Goal: Task Accomplishment & Management: Complete application form

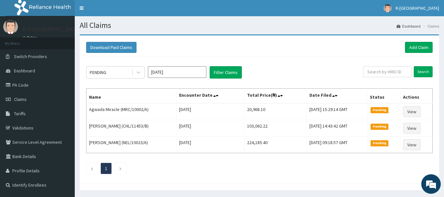
click at [424, 42] on div "Download Paid Claims Add Claim" at bounding box center [259, 48] width 353 height 18
click at [420, 43] on link "Add Claim" at bounding box center [419, 47] width 28 height 11
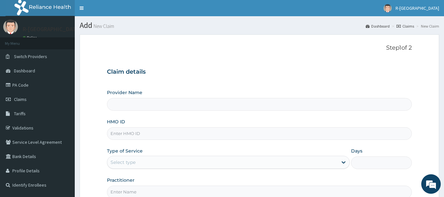
type input "R-Jolad Hospital Nigeria Limited(kupa)"
click at [161, 137] on input "HMO ID" at bounding box center [259, 133] width 305 height 13
paste input "CHL/10688/A"
type input "CHL/10688/A"
click at [212, 50] on p "Step 1 of 2" at bounding box center [259, 48] width 305 height 7
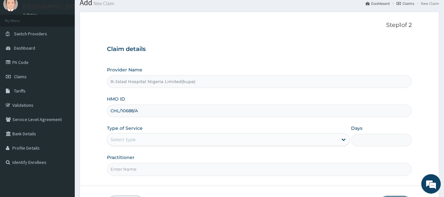
scroll to position [33, 0]
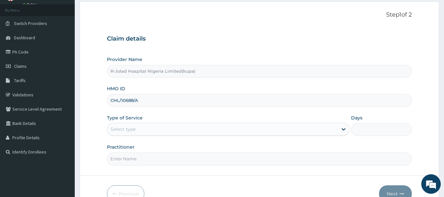
click at [140, 134] on div "Select type" at bounding box center [222, 129] width 231 height 10
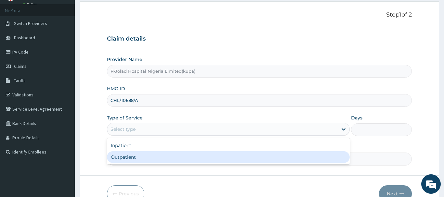
click at [146, 158] on div "Outpatient" at bounding box center [228, 157] width 243 height 12
type input "1"
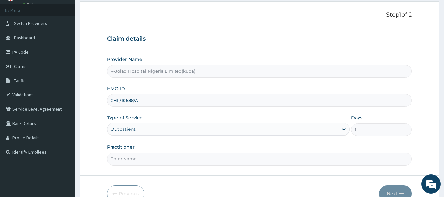
scroll to position [0, 0]
click at [165, 162] on input "Practitioner" at bounding box center [259, 159] width 305 height 13
paste input "Braxton Anaebo"
type input "Braxton Anaebo"
click at [391, 190] on button "Next" at bounding box center [395, 194] width 33 height 17
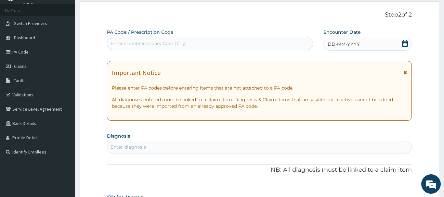
click at [402, 42] on icon at bounding box center [405, 43] width 7 height 7
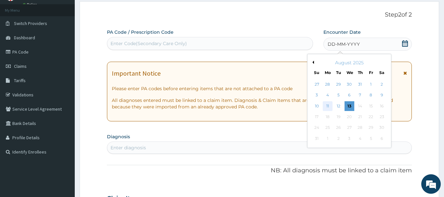
click at [331, 106] on div "11" at bounding box center [328, 106] width 10 height 10
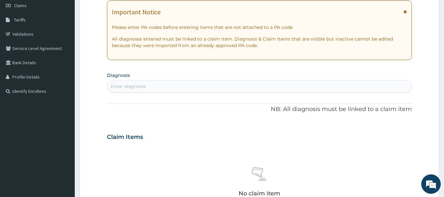
scroll to position [99, 0]
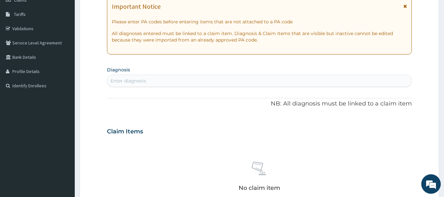
click at [155, 82] on div "Enter diagnosis" at bounding box center [259, 81] width 304 height 10
type input "MALARIA"
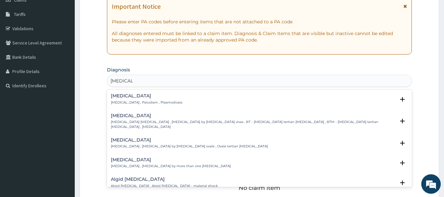
click at [132, 96] on h4 "Malaria" at bounding box center [147, 96] width 72 height 5
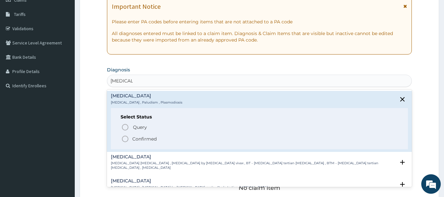
click at [131, 139] on span "Confirmed" at bounding box center [259, 139] width 277 height 8
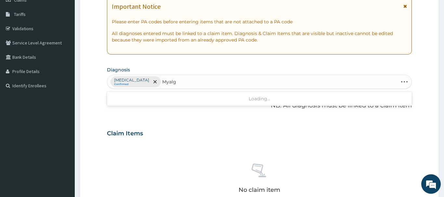
type input "Myalgia"
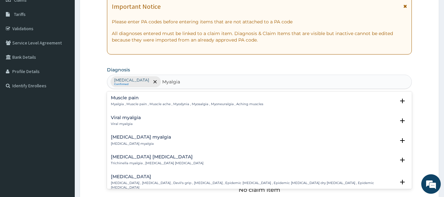
click at [127, 99] on h4 "Muscle pain" at bounding box center [187, 98] width 152 height 5
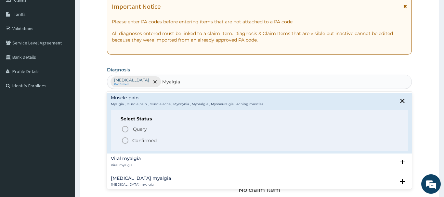
click at [132, 143] on span "Confirmed" at bounding box center [259, 141] width 277 height 8
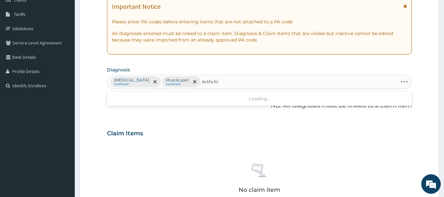
type input "Arthritis"
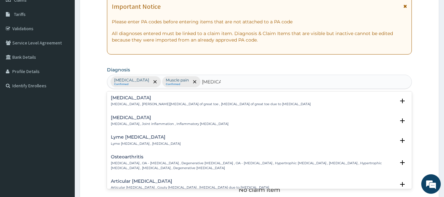
click at [126, 119] on h4 "Arthritis" at bounding box center [170, 117] width 118 height 5
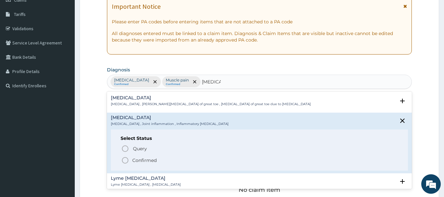
click at [135, 157] on span "Confirmed" at bounding box center [259, 161] width 277 height 8
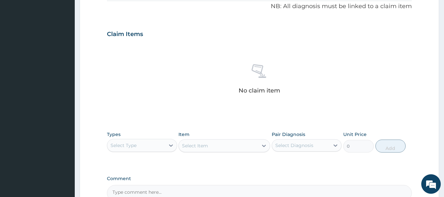
scroll to position [265, 0]
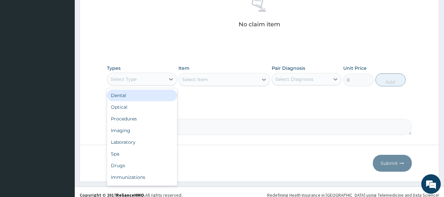
click at [155, 77] on div "Select Type" at bounding box center [136, 79] width 58 height 10
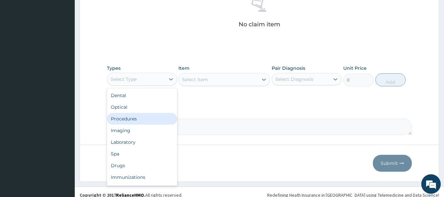
click at [153, 118] on div "Procedures" at bounding box center [142, 119] width 70 height 12
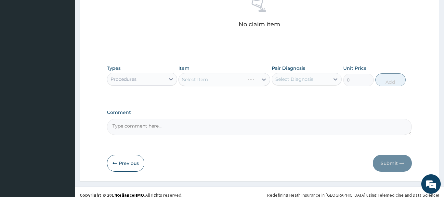
click at [210, 80] on div "Select Item" at bounding box center [224, 79] width 92 height 13
click at [216, 78] on div "Select Item" at bounding box center [224, 79] width 92 height 13
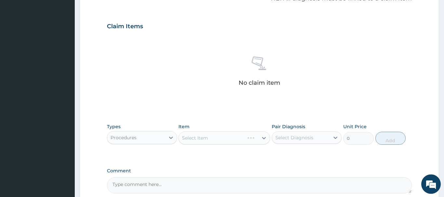
scroll to position [199, 0]
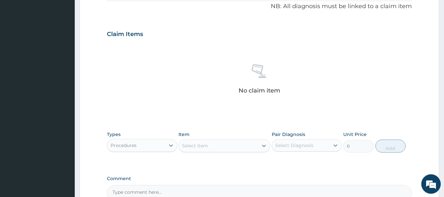
click at [213, 147] on div "Select Item" at bounding box center [218, 146] width 79 height 10
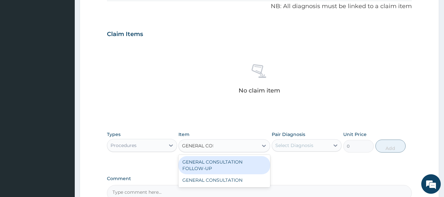
type input "GENERAL CONS"
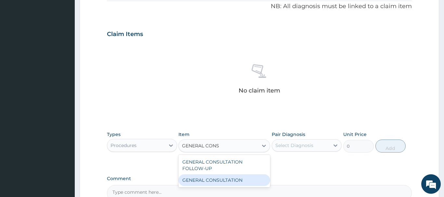
click at [244, 179] on div "GENERAL CONSULTATION" at bounding box center [224, 181] width 92 height 12
type input "6750"
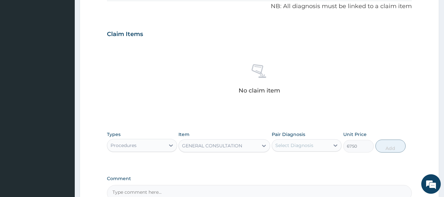
click at [317, 145] on div "Select Diagnosis" at bounding box center [301, 145] width 58 height 10
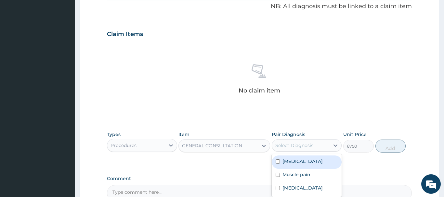
scroll to position [265, 0]
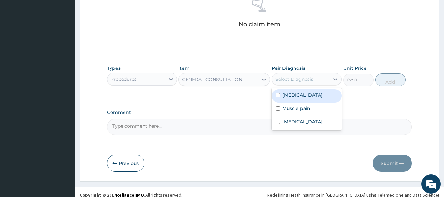
click at [301, 100] on div "Malaria" at bounding box center [307, 95] width 70 height 13
checkbox input "true"
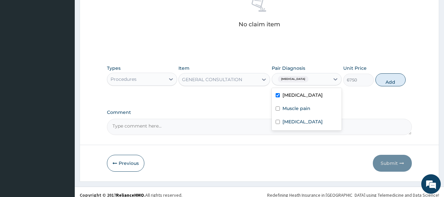
drag, startPoint x: 301, startPoint y: 109, endPoint x: 301, endPoint y: 113, distance: 3.9
click at [301, 110] on label "Muscle pain" at bounding box center [296, 108] width 28 height 7
checkbox input "true"
click at [300, 126] on div "Arthritis" at bounding box center [307, 122] width 70 height 13
checkbox input "true"
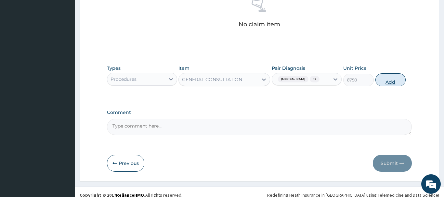
click at [385, 83] on button "Add" at bounding box center [390, 79] width 31 height 13
type input "0"
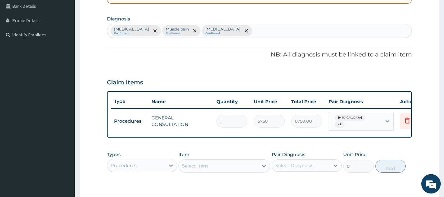
scroll to position [141, 0]
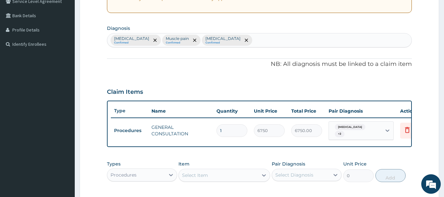
click at [231, 40] on div "Malaria Confirmed Muscle pain Confirmed Arthritis Confirmed" at bounding box center [259, 40] width 304 height 14
type input "Bacterial infection"
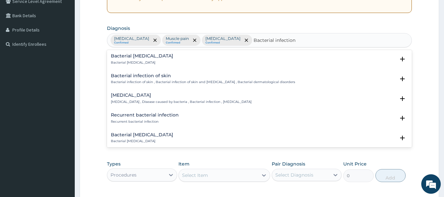
scroll to position [178, 0]
click at [152, 96] on h4 "Bacterial infectious disease" at bounding box center [181, 95] width 141 height 5
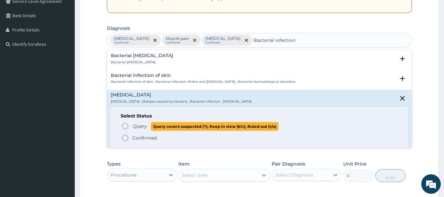
click at [126, 127] on icon "status option query" at bounding box center [125, 127] width 8 height 8
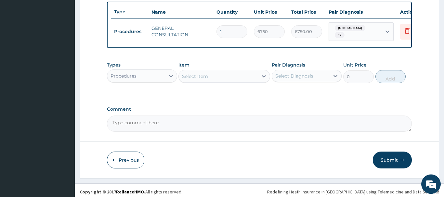
scroll to position [241, 0]
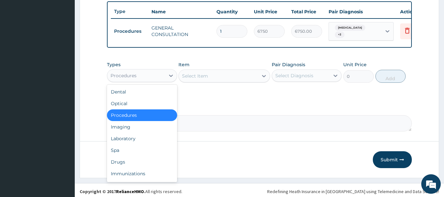
click at [139, 71] on div "Procedures" at bounding box center [136, 76] width 58 height 10
click at [147, 142] on div "Laboratory" at bounding box center [142, 139] width 70 height 12
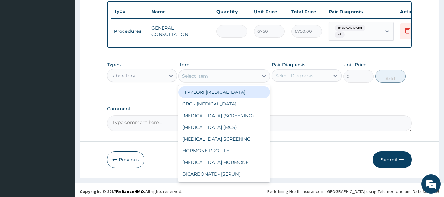
click at [208, 73] on div "Select Item" at bounding box center [218, 76] width 79 height 10
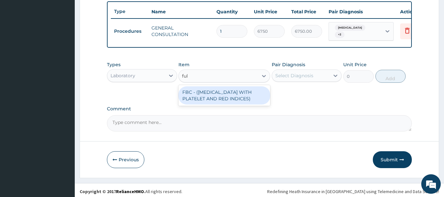
type input "full"
click at [228, 90] on div "FBC - (FULL BLOOD COUNT WITH PLATELET AND RED INDICES)" at bounding box center [224, 95] width 92 height 18
type input "5400"
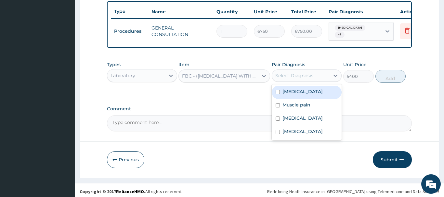
click at [303, 72] on div "Select Diagnosis" at bounding box center [294, 75] width 38 height 7
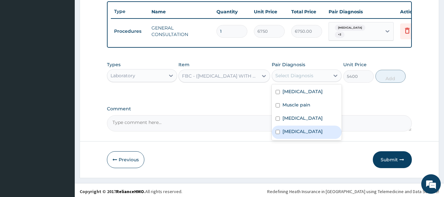
click at [296, 131] on label "Bacterial infectious disease" at bounding box center [302, 131] width 40 height 7
checkbox input "true"
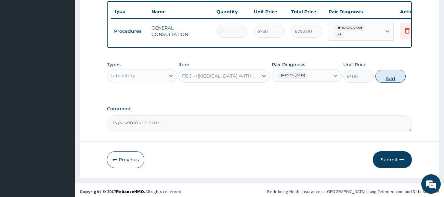
click at [385, 74] on button "Add" at bounding box center [390, 76] width 31 height 13
type input "0"
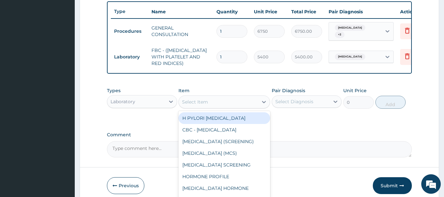
click at [192, 99] on div "Select Item" at bounding box center [195, 102] width 26 height 7
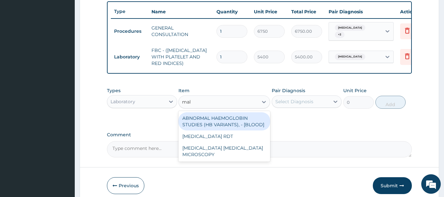
type input "mala"
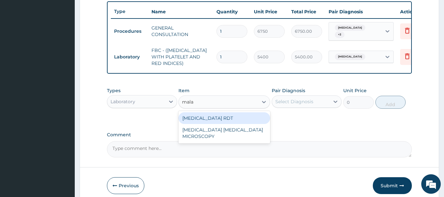
click at [220, 118] on div "MALARIA RDT" at bounding box center [224, 118] width 92 height 12
type input "2700"
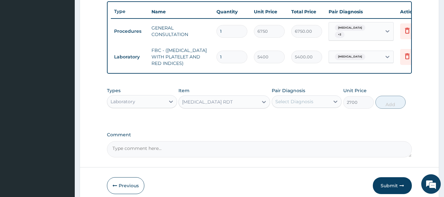
click at [322, 103] on div "Select Diagnosis" at bounding box center [301, 102] width 58 height 10
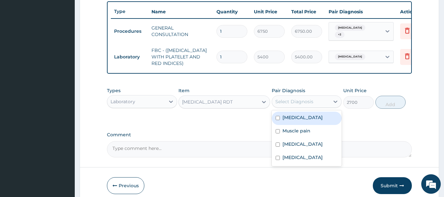
click at [308, 112] on div "Malaria" at bounding box center [307, 118] width 70 height 13
checkbox input "true"
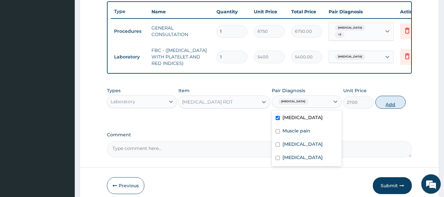
click at [384, 98] on button "Add" at bounding box center [390, 102] width 31 height 13
type input "0"
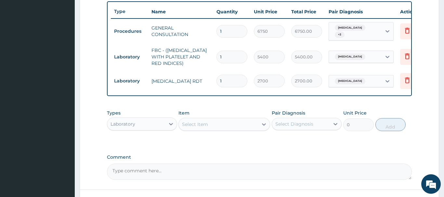
click at [185, 123] on div "Select Item" at bounding box center [195, 124] width 26 height 7
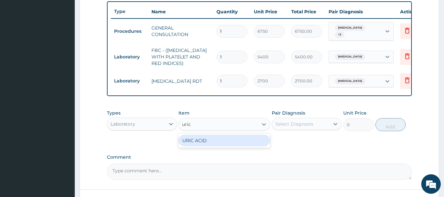
click at [245, 144] on div "URIC ACID" at bounding box center [224, 141] width 92 height 14
type input "uric"
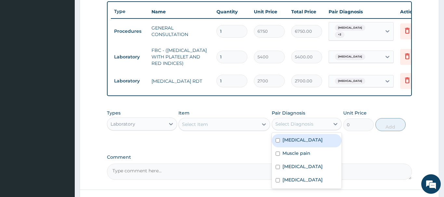
click at [306, 124] on div "Select Diagnosis" at bounding box center [294, 124] width 38 height 7
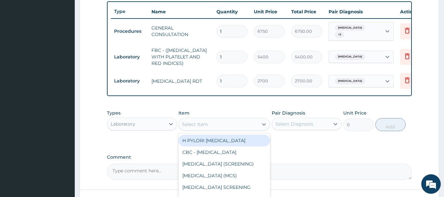
click at [223, 124] on div "Select Item" at bounding box center [218, 124] width 79 height 10
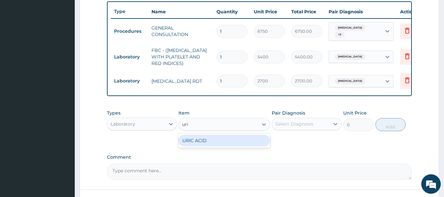
type input "uric"
click at [229, 136] on div "URIC ACID" at bounding box center [224, 141] width 92 height 12
type input "3600"
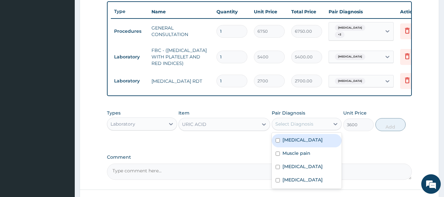
click at [300, 126] on div "Select Diagnosis" at bounding box center [301, 124] width 58 height 10
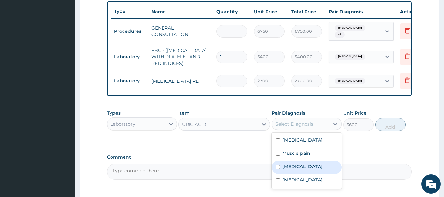
click at [293, 163] on label "Arthritis" at bounding box center [302, 166] width 40 height 7
checkbox input "true"
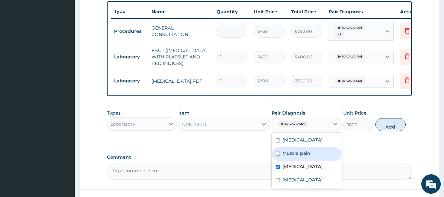
click at [395, 123] on button "Add" at bounding box center [390, 124] width 31 height 13
type input "0"
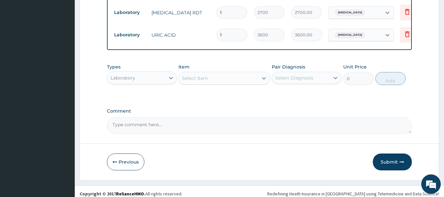
scroll to position [311, 0]
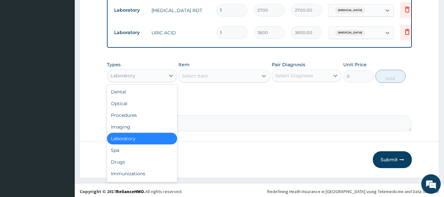
click at [149, 71] on div "Laboratory" at bounding box center [136, 76] width 58 height 10
click at [142, 156] on div "Drugs" at bounding box center [142, 162] width 70 height 12
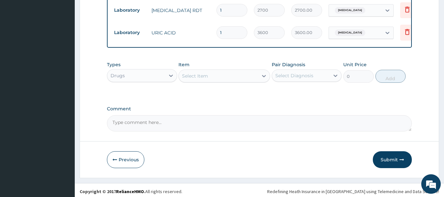
click at [228, 71] on div "Select Item" at bounding box center [218, 76] width 79 height 10
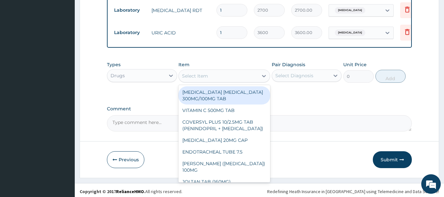
paste input "ARTHROTEC"
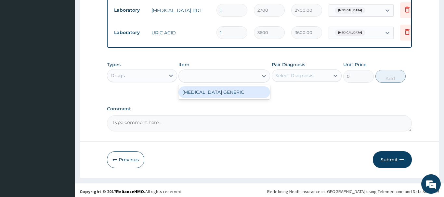
type input "ARTHROTEC"
click at [230, 89] on div "ARTHROTEC GENERIC" at bounding box center [224, 92] width 92 height 12
type input "297.5"
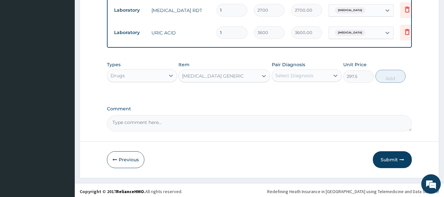
click at [312, 75] on div "Select Diagnosis" at bounding box center [294, 75] width 38 height 7
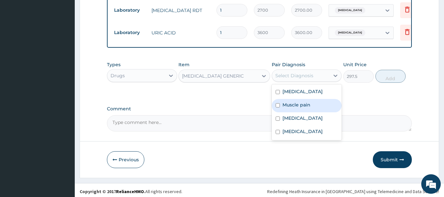
click at [319, 99] on div "Muscle pain" at bounding box center [307, 105] width 70 height 13
checkbox input "true"
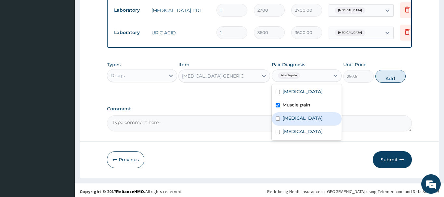
click at [304, 119] on div "Arthritis" at bounding box center [307, 118] width 70 height 13
checkbox input "true"
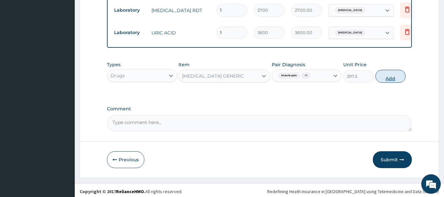
click at [399, 72] on button "Add" at bounding box center [390, 76] width 31 height 13
type input "0"
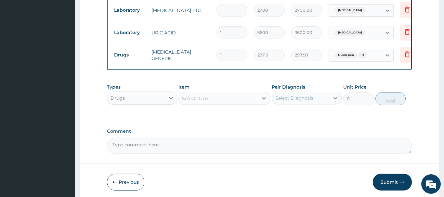
type input "14"
type input "4165.00"
type input "14"
click at [215, 102] on div "Select Item" at bounding box center [224, 98] width 92 height 13
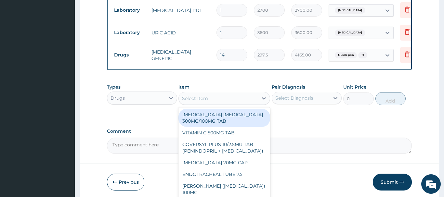
paste input "PREGABALIN"
type input "PREGABALIN"
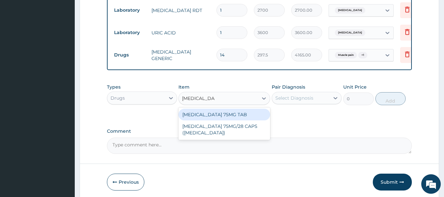
click at [218, 111] on div "PREGABALIN 75MG TAB" at bounding box center [224, 115] width 92 height 12
type input "933.29248046875"
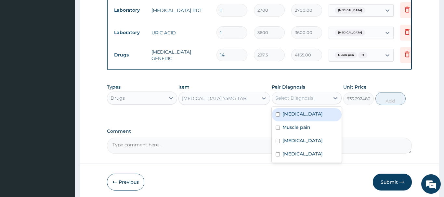
click at [306, 95] on div "Select Diagnosis" at bounding box center [294, 98] width 38 height 7
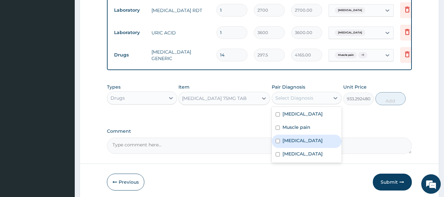
click at [302, 135] on div "Arthritis" at bounding box center [307, 141] width 70 height 13
checkbox input "true"
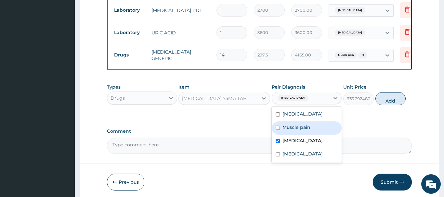
click at [299, 125] on label "Muscle pain" at bounding box center [296, 127] width 28 height 7
checkbox input "true"
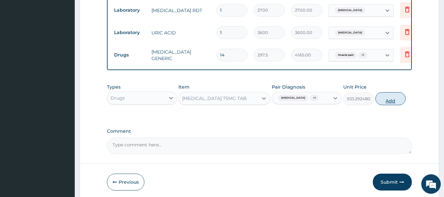
click at [396, 93] on button "Add" at bounding box center [390, 98] width 31 height 13
type input "0"
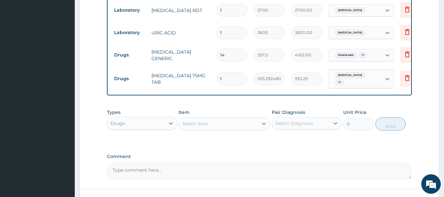
type input "10"
type input "9332.92"
type input "10"
click at [211, 123] on div "Select Item" at bounding box center [218, 124] width 79 height 10
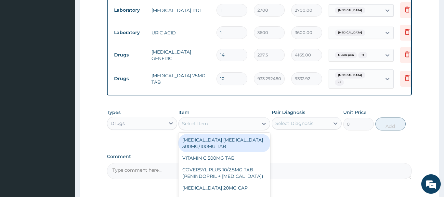
paste input "LOFNAC GEL (DICLOFENAC 1%) (GREENLIFE)"
type input "LOFNAC GEL (DICLOFENAC 1%) (GREENLIFE)"
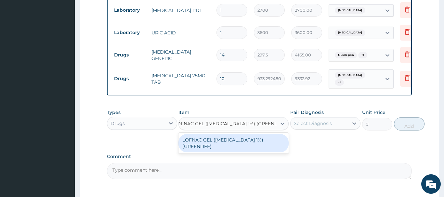
click at [223, 136] on div "LOFNAC GEL (DICLOFENAC 1%) (GREENLIFE)" at bounding box center [233, 143] width 110 height 18
type input "1750"
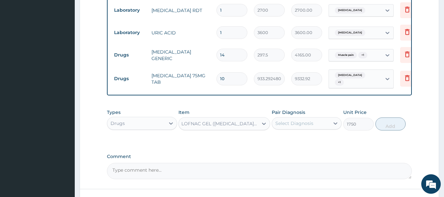
scroll to position [0, 1]
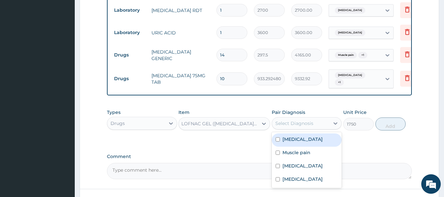
click at [293, 120] on div "Select Diagnosis" at bounding box center [294, 123] width 38 height 7
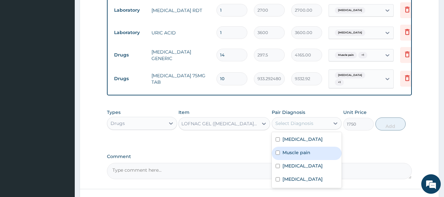
click at [300, 160] on div "Arthritis" at bounding box center [307, 166] width 70 height 13
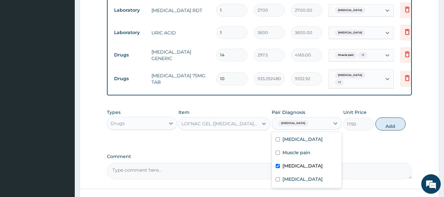
checkbox input "true"
click at [299, 151] on div "Muscle pain" at bounding box center [307, 153] width 70 height 13
checkbox input "true"
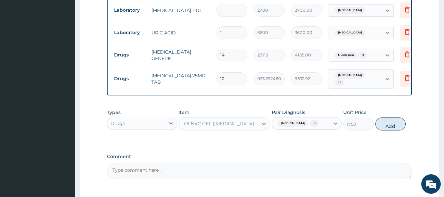
click at [398, 127] on div "Types Drugs Item LOFNAC GEL (DICLOFENAC 1%) (GREENLIFE) Pair Diagnosis Arthriti…" at bounding box center [259, 120] width 305 height 28
click at [396, 120] on button "Add" at bounding box center [390, 124] width 31 height 13
type input "0"
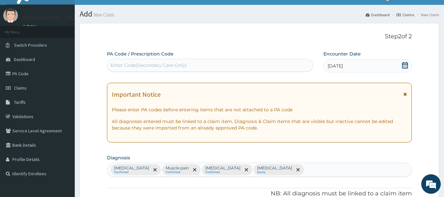
scroll to position [0, 0]
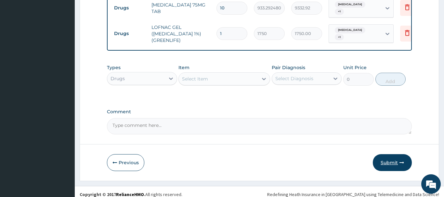
click at [393, 158] on button "Submit" at bounding box center [392, 162] width 39 height 17
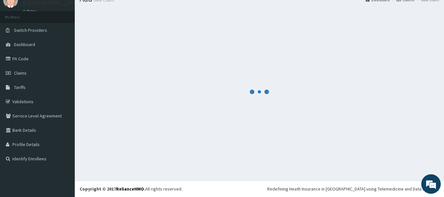
scroll to position [26, 0]
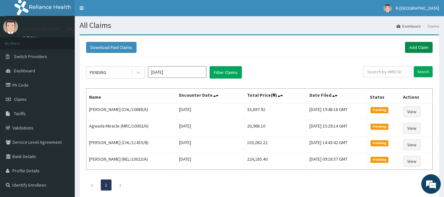
click at [420, 44] on link "Add Claim" at bounding box center [419, 47] width 28 height 11
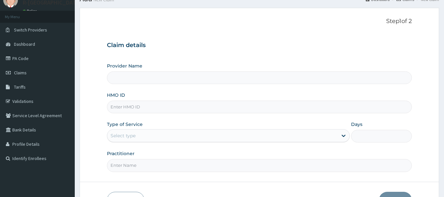
scroll to position [28, 0]
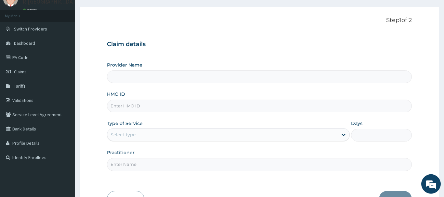
click at [169, 109] on input "HMO ID" at bounding box center [259, 106] width 305 height 13
paste input "GSV/10399/B"
type input "GSV/10399/B"
click at [182, 60] on div "Claim details Provider Name HMO ID GSV/10399/B Type of Service Select type Days…" at bounding box center [259, 102] width 305 height 137
type input "R-Jolad Hospital Nigeria Limited(kupa)"
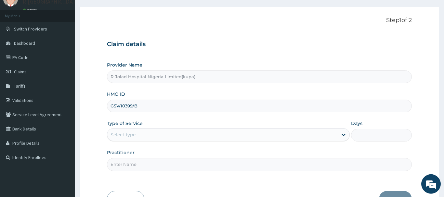
scroll to position [70, 0]
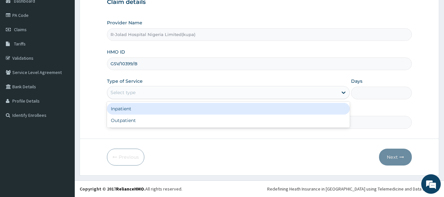
click at [162, 96] on div "Select type" at bounding box center [222, 92] width 231 height 10
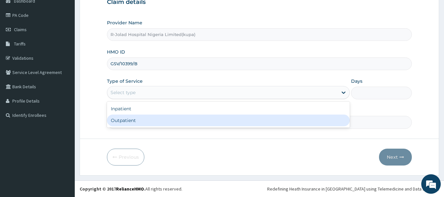
click at [156, 120] on div "Outpatient" at bounding box center [228, 121] width 243 height 12
type input "1"
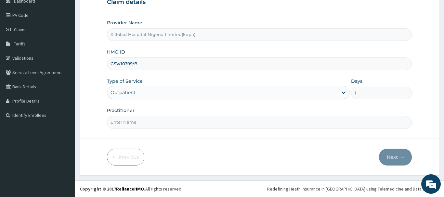
scroll to position [37, 0]
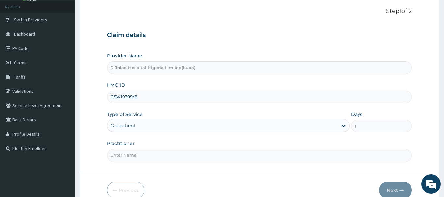
click at [172, 153] on input "Practitioner" at bounding box center [259, 155] width 305 height 13
paste input "Amarachi Onwuegbuchulam"
paste input "OLUBUKOLA AJAO"
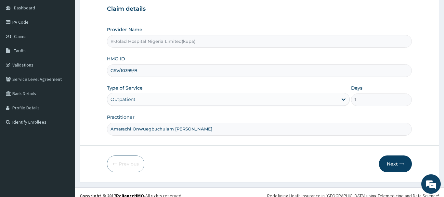
scroll to position [70, 0]
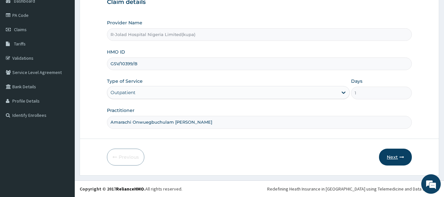
type input "Amarachi Onwuegbuchulam OLUBUKOLA AJAO"
click at [391, 157] on button "Next" at bounding box center [395, 157] width 33 height 17
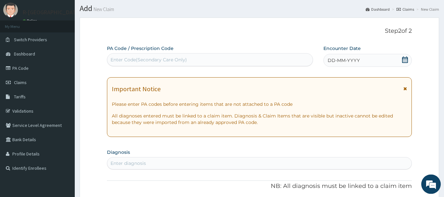
scroll to position [4, 0]
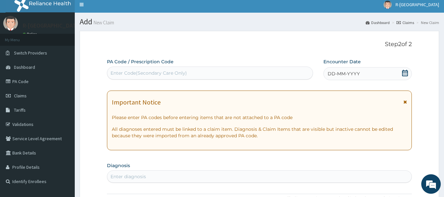
click at [188, 72] on div "Enter Code(Secondary Care Only)" at bounding box center [209, 73] width 205 height 10
paste input "PA/0D4F91"
type input "PA/0D4F91"
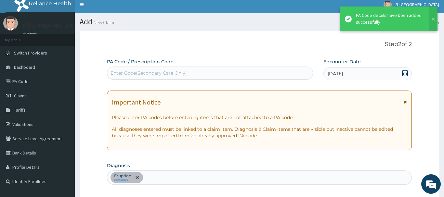
scroll to position [172, 0]
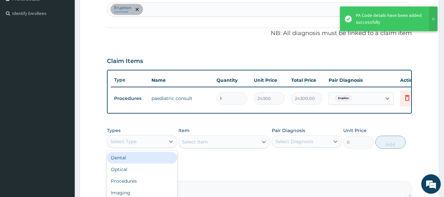
click at [150, 140] on div "Select Type" at bounding box center [136, 142] width 58 height 10
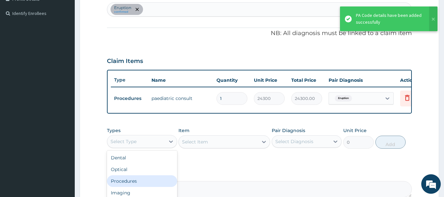
click at [134, 182] on div "Procedures" at bounding box center [142, 182] width 70 height 12
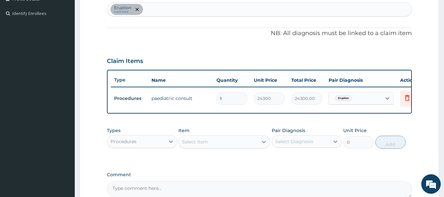
click at [226, 141] on div "Select Item" at bounding box center [218, 142] width 79 height 10
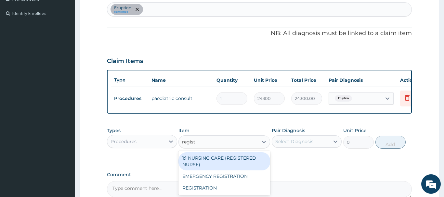
type input "registra"
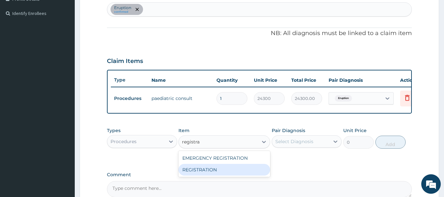
click at [224, 169] on div "REGISTRATION" at bounding box center [224, 170] width 92 height 12
type input "6750"
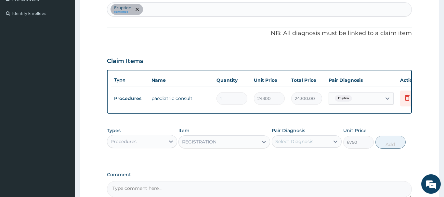
click at [301, 145] on div "Select Diagnosis" at bounding box center [294, 141] width 38 height 7
click at [324, 163] on div "Eruption" at bounding box center [307, 158] width 70 height 13
checkbox input "true"
click at [394, 144] on button "Add" at bounding box center [390, 142] width 31 height 13
type input "0"
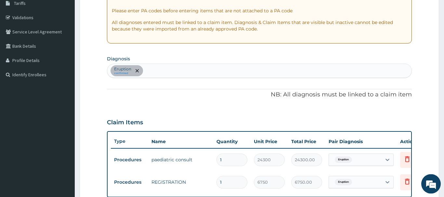
scroll to position [106, 0]
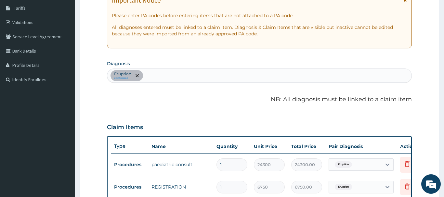
click at [184, 70] on div "Eruption confirmed" at bounding box center [259, 76] width 304 height 14
type input "atopic dermatit"
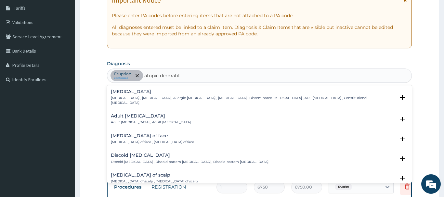
click at [138, 96] on div "Atopic dermatitis Atopic dermatitis , Atopic eczema , Allergic eczema , Allergi…" at bounding box center [253, 97] width 284 height 16
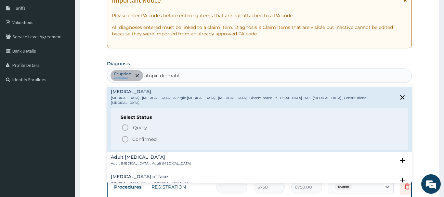
click at [137, 136] on p "Confirmed" at bounding box center [144, 139] width 24 height 7
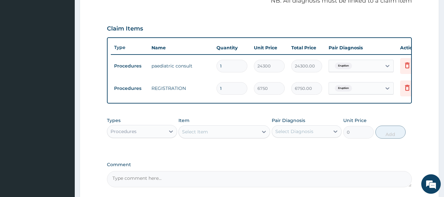
scroll to position [205, 0]
click at [224, 136] on div "Select Item" at bounding box center [218, 131] width 79 height 10
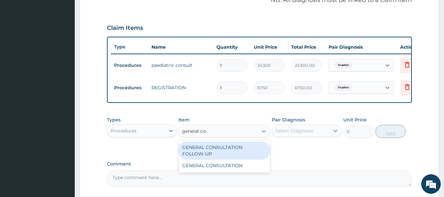
type input "general cons"
click at [238, 163] on div "GENERAL CONSULTATION" at bounding box center [224, 166] width 92 height 12
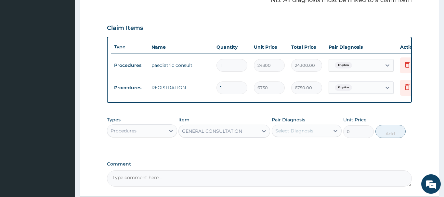
type input "6750"
click at [301, 134] on div "Select Diagnosis" at bounding box center [294, 131] width 38 height 7
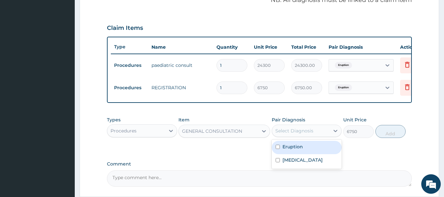
click at [324, 154] on div "Eruption" at bounding box center [307, 147] width 70 height 13
checkbox input "true"
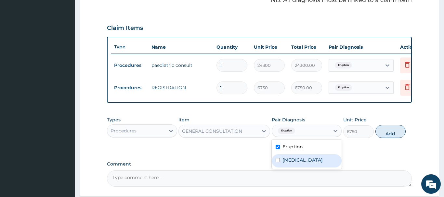
click at [319, 163] on div "Atopic dermatitis" at bounding box center [307, 160] width 70 height 13
checkbox input "true"
click at [390, 135] on button "Add" at bounding box center [390, 131] width 31 height 13
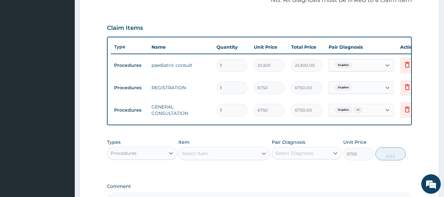
type input "0"
click at [150, 159] on div "Procedures" at bounding box center [142, 153] width 70 height 13
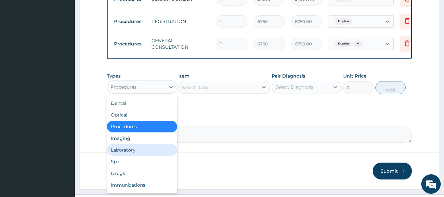
click at [140, 152] on div "Laboratory" at bounding box center [142, 150] width 70 height 12
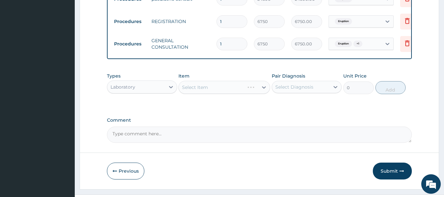
click at [217, 85] on div "Select Item" at bounding box center [224, 87] width 92 height 13
click at [218, 85] on div "Select Item" at bounding box center [218, 87] width 79 height 10
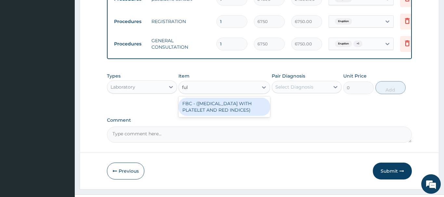
type input "full"
click at [242, 100] on div "FBC - (FULL BLOOD COUNT WITH PLATELET AND RED INDICES)" at bounding box center [224, 107] width 92 height 18
type input "5400"
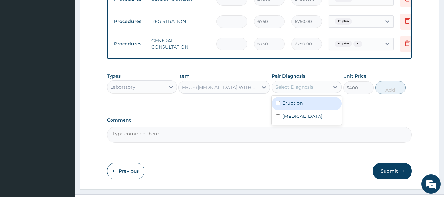
click at [301, 90] on div "Select Diagnosis" at bounding box center [294, 87] width 38 height 7
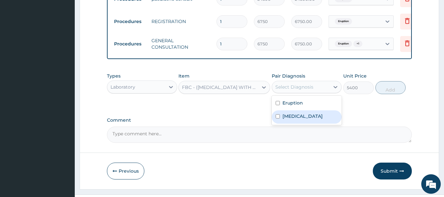
click at [304, 115] on label "Atopic dermatitis" at bounding box center [302, 116] width 40 height 7
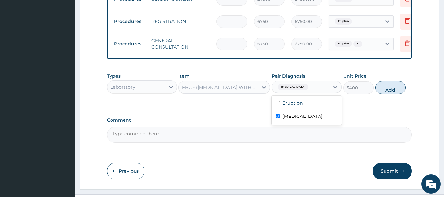
checkbox input "true"
click at [306, 103] on div "Eruption" at bounding box center [307, 103] width 70 height 13
checkbox input "true"
click at [410, 80] on div "Types Laboratory Item FBC - (FULL BLOOD COUNT WITH PLATELET AND RED INDICES) Pa…" at bounding box center [259, 84] width 305 height 28
click at [389, 84] on button "Add" at bounding box center [390, 87] width 31 height 13
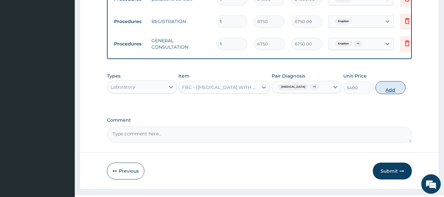
type input "0"
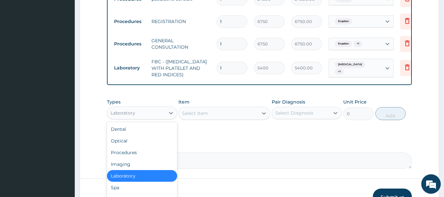
click at [154, 116] on div "Laboratory" at bounding box center [136, 113] width 58 height 10
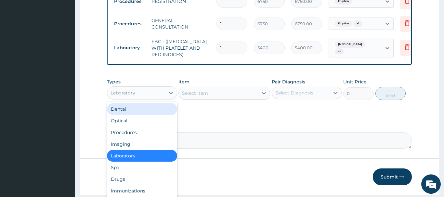
scroll to position [311, 0]
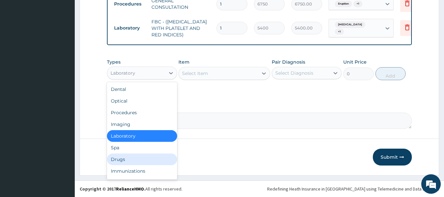
click at [142, 156] on div "Drugs" at bounding box center [142, 160] width 70 height 12
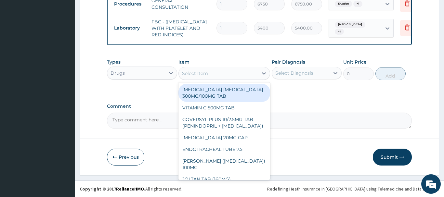
click at [210, 71] on div "Select Item" at bounding box center [218, 73] width 79 height 10
paste input "HYDROCORTISONE"
type input "HYDROCORTISONE"
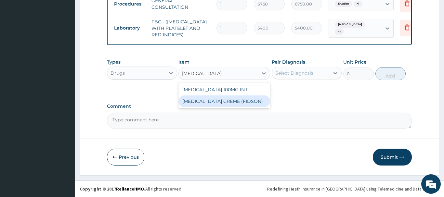
click at [221, 100] on div "[MEDICAL_DATA] CREME (FIDSON)" at bounding box center [224, 102] width 92 height 12
type input "1933.75"
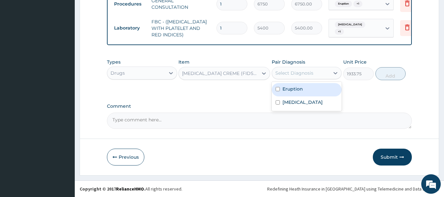
click at [307, 74] on div "Select Diagnosis" at bounding box center [294, 73] width 38 height 7
click at [315, 96] on div "Eruption" at bounding box center [307, 89] width 70 height 13
checkbox input "true"
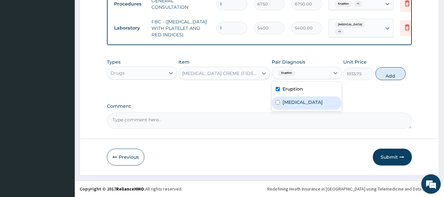
click at [312, 113] on textarea "Comment" at bounding box center [259, 121] width 305 height 16
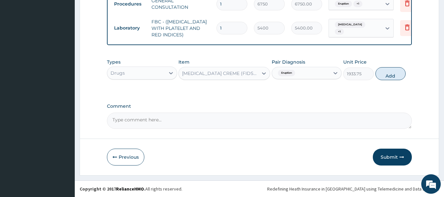
click at [325, 80] on div "Pair Diagnosis Eruption" at bounding box center [307, 69] width 70 height 21
click at [316, 74] on div "Eruption" at bounding box center [301, 73] width 58 height 11
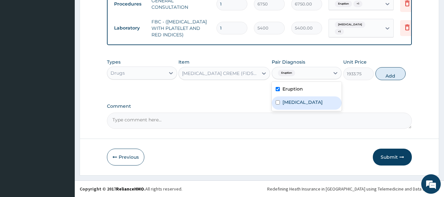
click at [306, 103] on label "Atopic dermatitis" at bounding box center [302, 102] width 40 height 7
checkbox input "true"
click at [397, 68] on button "Add" at bounding box center [390, 73] width 31 height 13
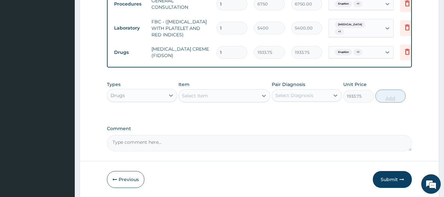
type input "0"
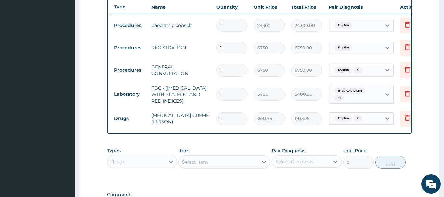
scroll to position [334, 0]
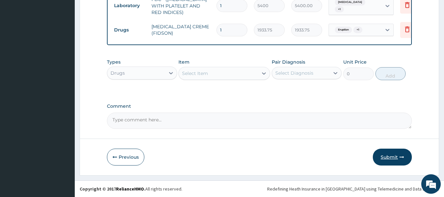
click at [390, 156] on button "Submit" at bounding box center [392, 157] width 39 height 17
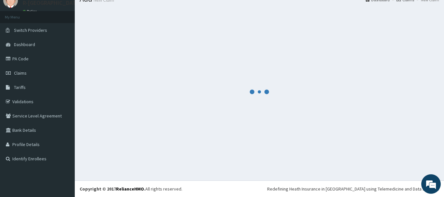
scroll to position [26, 0]
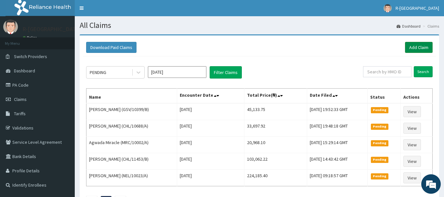
click at [426, 46] on link "Add Claim" at bounding box center [419, 47] width 28 height 11
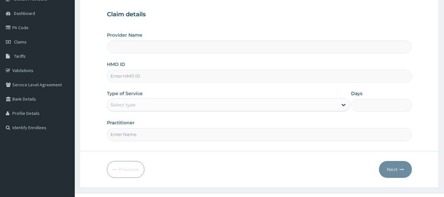
click at [155, 75] on input "HMO ID" at bounding box center [259, 76] width 305 height 13
paste input "CYA/10570/A"
type input "CYA/10570/A"
click at [153, 102] on div "Select type" at bounding box center [222, 105] width 231 height 10
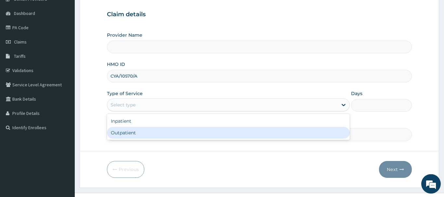
click at [168, 131] on div "Outpatient" at bounding box center [228, 133] width 243 height 12
type input "1"
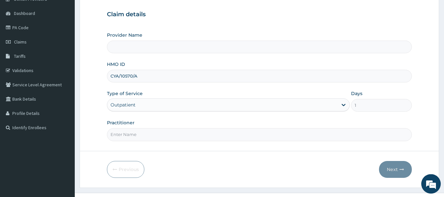
type input "R-Jolad Hospital Nigeria Limited(kupa)"
click at [160, 141] on input "Practitioner" at bounding box center [259, 134] width 305 height 13
paste input "Amarachi Onwuegbuchulam"
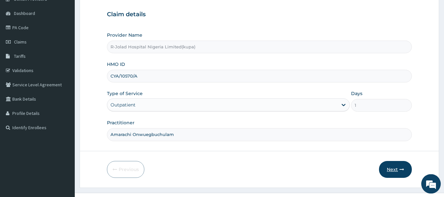
type input "Amarachi Onwuegbuchulam"
click at [402, 167] on button "Next" at bounding box center [395, 169] width 33 height 17
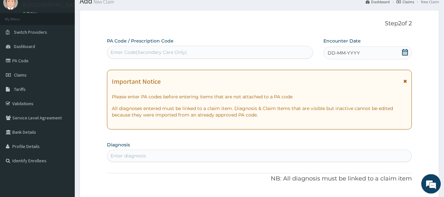
scroll to position [0, 0]
click at [402, 50] on div "DD-MM-YYYY" at bounding box center [367, 52] width 88 height 13
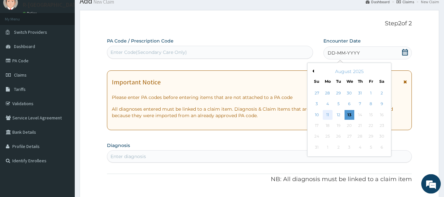
click at [324, 113] on div "11" at bounding box center [328, 115] width 10 height 10
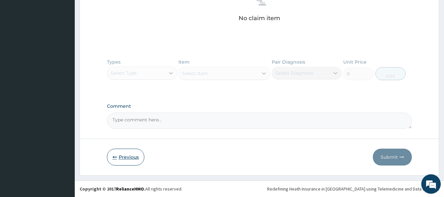
click at [127, 155] on button "Previous" at bounding box center [125, 157] width 37 height 17
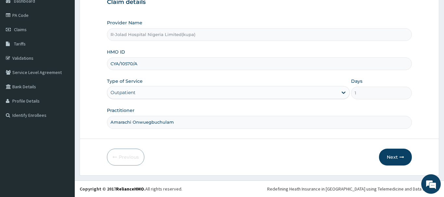
scroll to position [70, 0]
drag, startPoint x: 139, startPoint y: 63, endPoint x: 104, endPoint y: 63, distance: 34.8
click at [107, 63] on input "CYA/10570/A" at bounding box center [259, 64] width 305 height 13
click at [394, 156] on button "Next" at bounding box center [395, 157] width 33 height 17
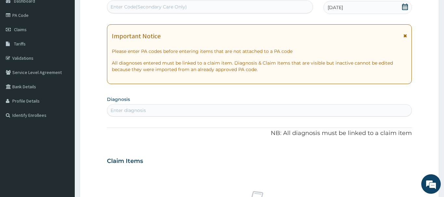
scroll to position [0, 0]
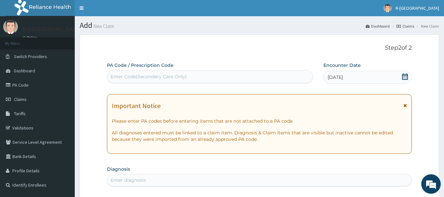
click at [175, 69] on div "PA Code / Prescription Code Enter Code(Secondary Care Only)" at bounding box center [210, 72] width 206 height 21
click at [175, 71] on div "Enter Code(Secondary Care Only)" at bounding box center [210, 76] width 206 height 13
paste input "PA/8DB21B"
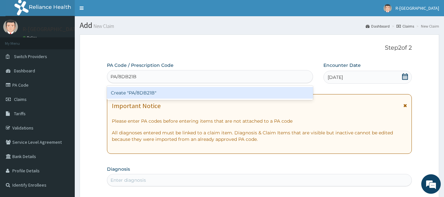
type input "PA/8DB21B"
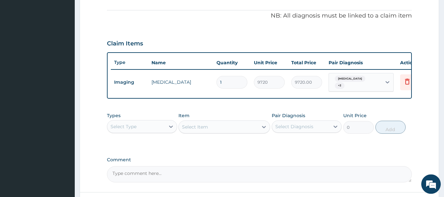
scroll to position [191, 0]
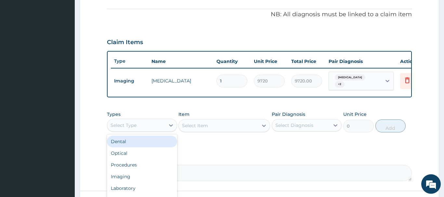
click at [152, 121] on div "Select Type" at bounding box center [136, 125] width 58 height 10
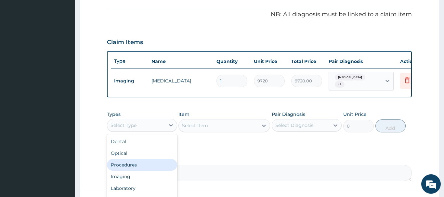
click at [152, 159] on div "Procedures" at bounding box center [142, 165] width 70 height 12
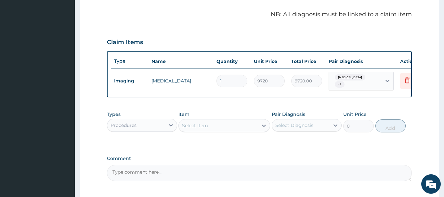
click at [214, 128] on div "Select Item" at bounding box center [218, 126] width 79 height 10
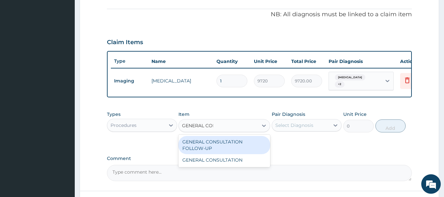
type input "GENERAL CONS"
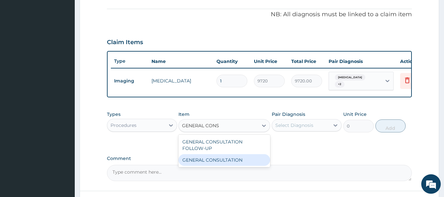
click at [240, 155] on div "GENERAL CONSULTATION" at bounding box center [224, 160] width 92 height 12
type input "6750"
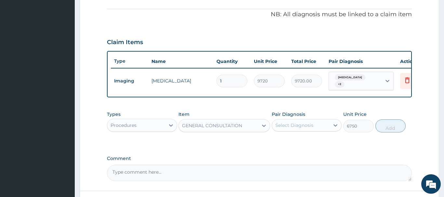
click at [294, 126] on div "Select Diagnosis" at bounding box center [301, 125] width 58 height 10
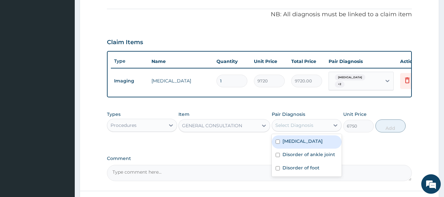
click at [318, 136] on div "Tinea pedis" at bounding box center [307, 142] width 70 height 13
checkbox input "true"
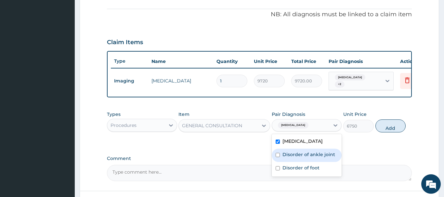
click at [311, 157] on div "Disorder of ankle joint" at bounding box center [307, 155] width 70 height 13
checkbox input "true"
click at [306, 169] on div "Disorder of foot" at bounding box center [307, 168] width 70 height 13
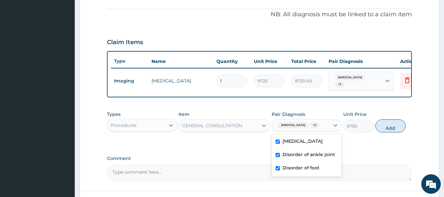
checkbox input "true"
click at [383, 132] on div "Types Procedures Item GENERAL CONSULTATION Pair Diagnosis option Disorder of fo…" at bounding box center [259, 122] width 305 height 28
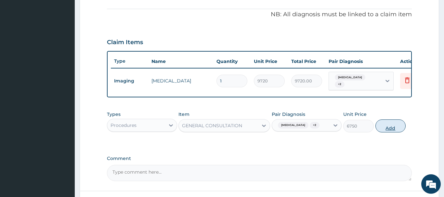
click at [386, 128] on button "Add" at bounding box center [390, 126] width 31 height 13
type input "0"
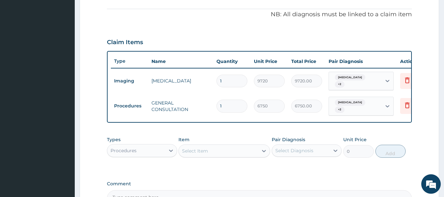
click at [202, 151] on div "Select Item" at bounding box center [224, 151] width 92 height 13
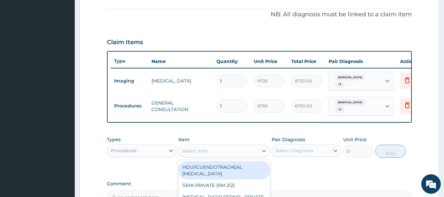
click at [204, 148] on div "Select Item" at bounding box center [195, 151] width 26 height 7
type input "REGIS"
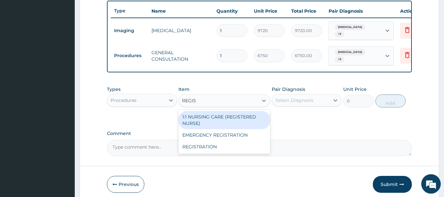
scroll to position [257, 0]
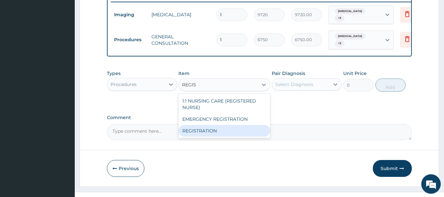
click at [217, 125] on div "REGISTRATION" at bounding box center [224, 131] width 92 height 12
type input "6750"
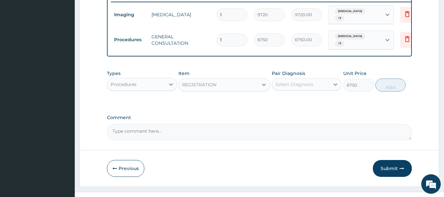
click at [319, 70] on div "Pair Diagnosis Select Diagnosis" at bounding box center [307, 80] width 70 height 21
click at [316, 79] on div "Select Diagnosis" at bounding box center [301, 84] width 58 height 10
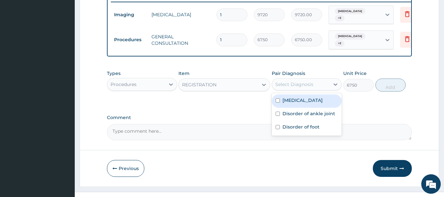
click at [319, 96] on div "Tinea pedis" at bounding box center [307, 101] width 70 height 13
checkbox input "true"
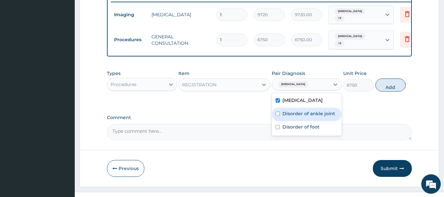
click at [318, 111] on label "Disorder of ankle joint" at bounding box center [308, 114] width 53 height 7
checkbox input "true"
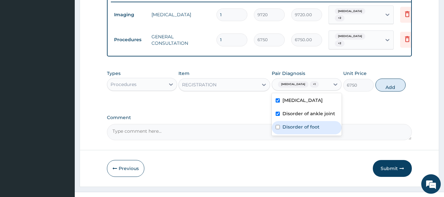
click at [309, 124] on label "Disorder of foot" at bounding box center [300, 127] width 37 height 7
checkbox input "true"
click at [382, 79] on button "Add" at bounding box center [390, 85] width 31 height 13
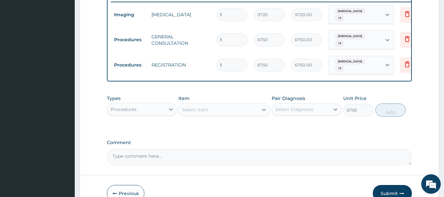
type input "0"
click at [214, 105] on div "Select Item" at bounding box center [218, 110] width 79 height 10
type input "MALA"
click at [160, 106] on div "Procedures" at bounding box center [136, 109] width 58 height 10
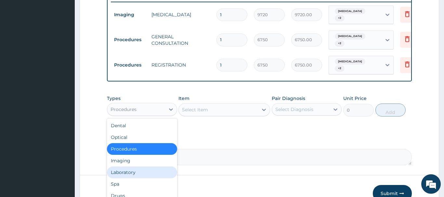
click at [136, 167] on div "Laboratory" at bounding box center [142, 173] width 70 height 12
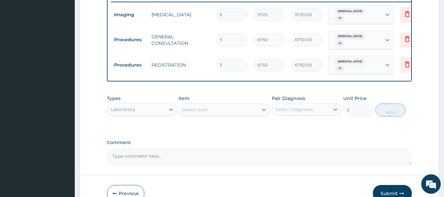
click at [210, 105] on div "Select Item" at bounding box center [218, 110] width 79 height 10
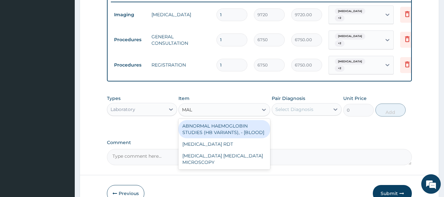
type input "MALA"
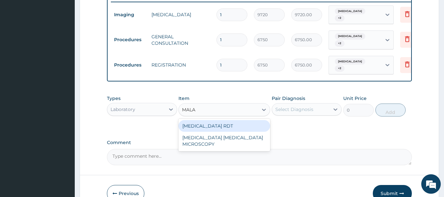
click at [221, 122] on div "MALARIA RDT" at bounding box center [224, 126] width 92 height 12
type input "2700"
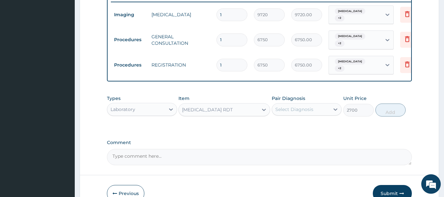
click at [305, 105] on div "Select Diagnosis" at bounding box center [301, 109] width 58 height 10
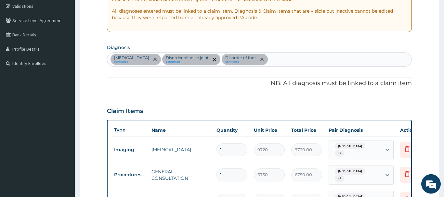
scroll to position [91, 0]
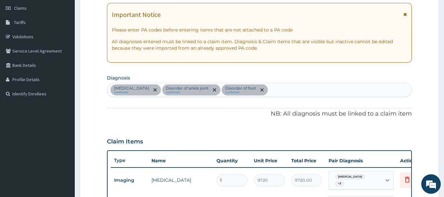
click at [265, 89] on div "Tinea pedis confirmed Disorder of ankle joint confirmed Disorder of foot confir…" at bounding box center [259, 90] width 304 height 14
type input "MALARIA"
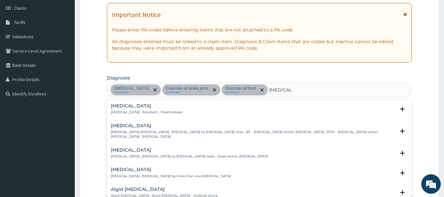
click at [147, 110] on div "Malaria Malaria , Paludism , Plasmodiosis" at bounding box center [147, 109] width 72 height 11
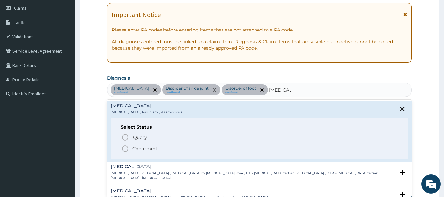
click at [145, 149] on p "Confirmed" at bounding box center [144, 149] width 24 height 7
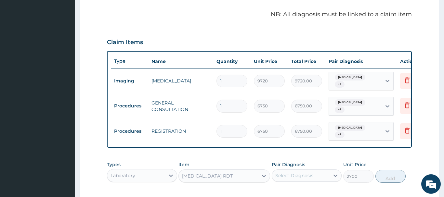
scroll to position [224, 0]
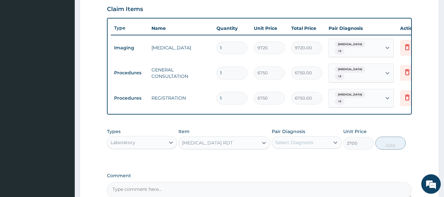
click at [293, 140] on div "Select Diagnosis" at bounding box center [307, 143] width 70 height 12
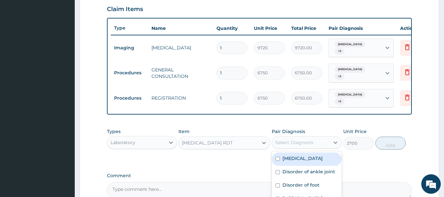
scroll to position [285, 0]
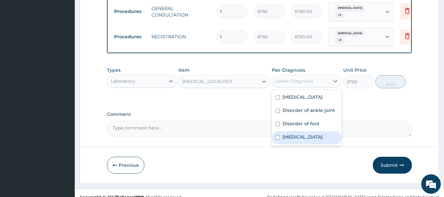
click at [298, 134] on label "Malaria" at bounding box center [302, 137] width 40 height 7
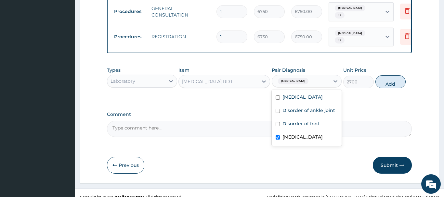
checkbox input "true"
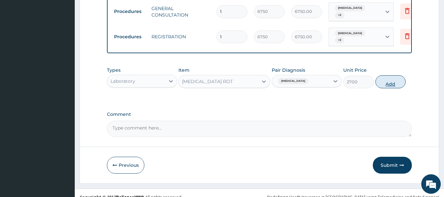
click at [388, 75] on button "Add" at bounding box center [390, 81] width 31 height 13
type input "0"
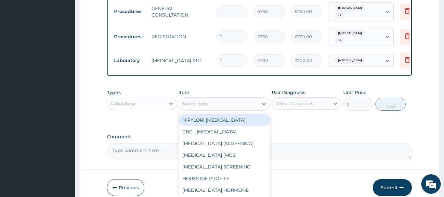
click at [197, 101] on div "Select Item" at bounding box center [195, 104] width 26 height 7
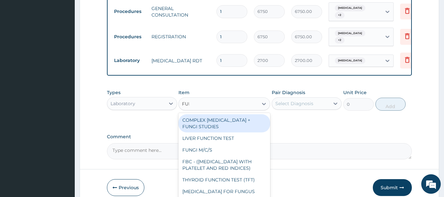
type input "FULL"
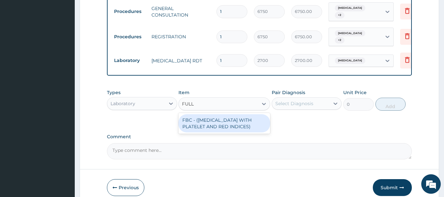
click at [218, 114] on div "FBC - (FULL BLOOD COUNT WITH PLATELET AND RED INDICES)" at bounding box center [224, 123] width 92 height 18
type input "5400"
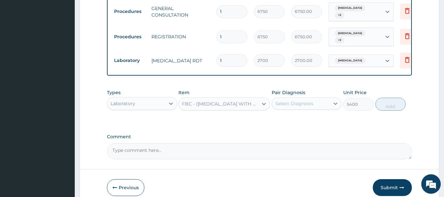
click at [301, 100] on div "Select Diagnosis" at bounding box center [294, 103] width 38 height 7
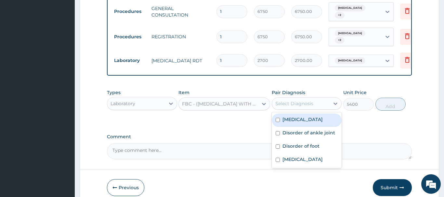
click at [307, 116] on label "Tinea pedis" at bounding box center [302, 119] width 40 height 7
checkbox input "true"
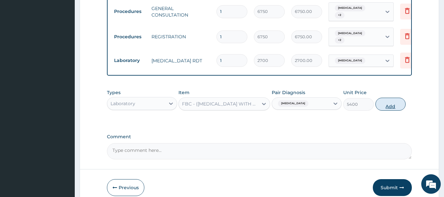
click at [386, 98] on button "Add" at bounding box center [390, 104] width 31 height 13
type input "0"
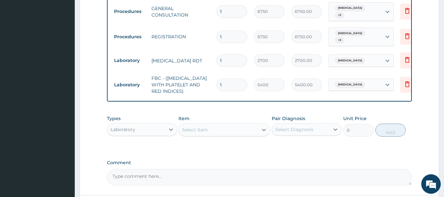
click at [145, 129] on div "Types Laboratory Item Select Item Pair Diagnosis Select Diagnosis Unit Price 0 …" at bounding box center [259, 126] width 305 height 28
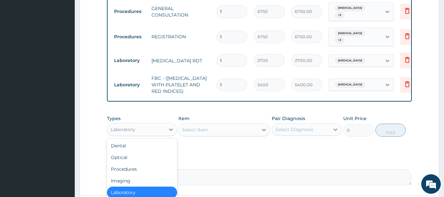
click at [154, 126] on div "Laboratory" at bounding box center [136, 129] width 58 height 10
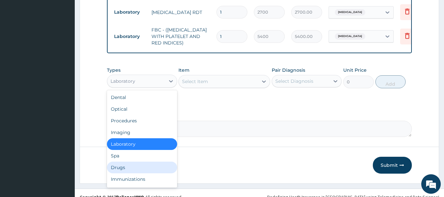
click at [131, 162] on div "Drugs" at bounding box center [142, 168] width 70 height 12
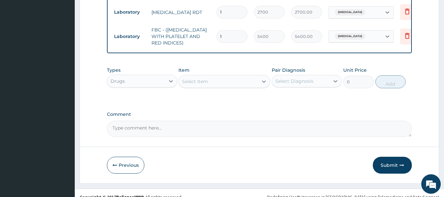
click at [219, 76] on div "Select Item" at bounding box center [218, 81] width 79 height 10
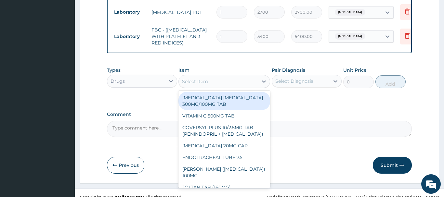
paste input "CLOTRIMAZOLE 1% CREAM (DRUG FIELD)"
type input "CLOTRIMAZOLE 1% CREAM (DRUG FIELD)"
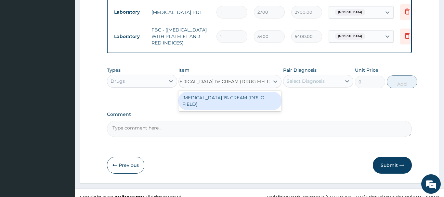
click at [217, 93] on div "CLOTRIMAZOLE 1% CREAM (DRUG FIELD)" at bounding box center [229, 101] width 103 height 18
type input "1750"
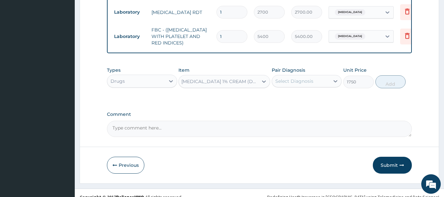
click at [308, 78] on div "Select Diagnosis" at bounding box center [294, 81] width 38 height 7
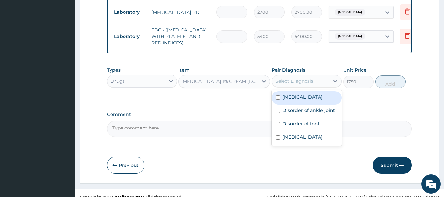
click at [319, 93] on div "Tinea pedis" at bounding box center [307, 97] width 70 height 13
checkbox input "true"
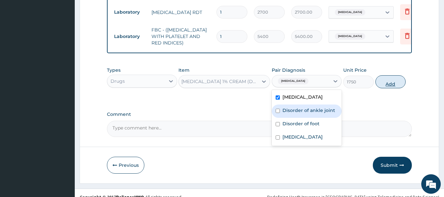
click at [384, 77] on button "Add" at bounding box center [390, 81] width 31 height 13
type input "0"
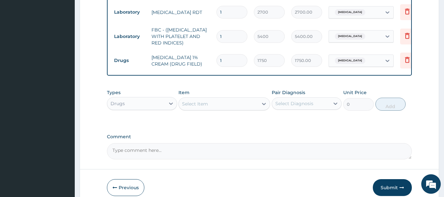
scroll to position [0, 0]
click at [230, 100] on div "Select Item" at bounding box center [218, 104] width 79 height 10
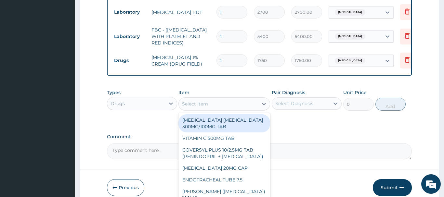
paste input "ARTEMETHER LUMEFANTRINE 80/480MG TAB X6 (FIDSON)"
type input "ARTEMETHER LUMEFANTRINE 80/480MG TAB X6 (FIDSON)"
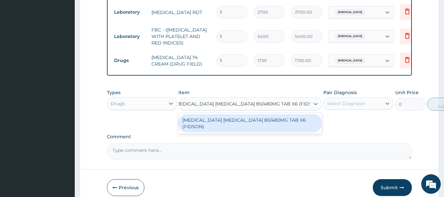
click at [230, 114] on div "ARTEMETHER LUMEFANTRINE 80/480MG TAB X6 (FIDSON)" at bounding box center [249, 123] width 143 height 18
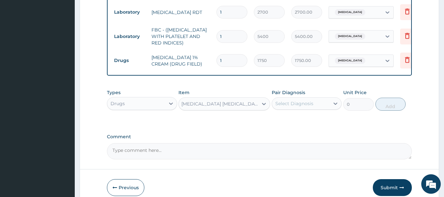
type input "322.2992553710938"
click at [314, 98] on div "Select Diagnosis" at bounding box center [301, 103] width 58 height 10
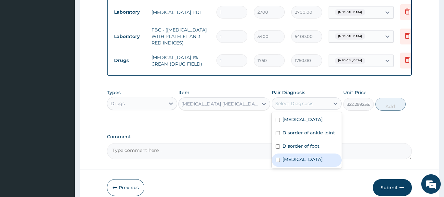
click at [289, 156] on label "Malaria" at bounding box center [302, 159] width 40 height 7
checkbox input "true"
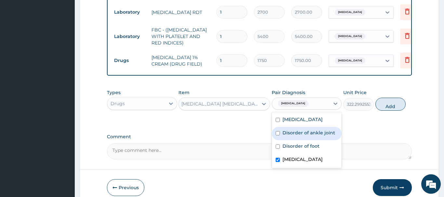
click at [385, 98] on button "Add" at bounding box center [390, 104] width 31 height 13
type input "0"
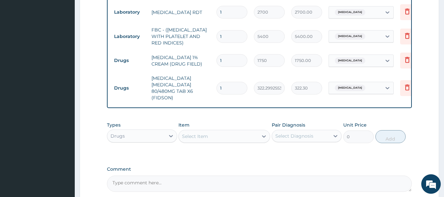
scroll to position [0, 0]
drag, startPoint x: 227, startPoint y: 79, endPoint x: 213, endPoint y: 82, distance: 14.8
click at [216, 82] on input "1" at bounding box center [231, 88] width 31 height 13
type input "6"
type input "1933.80"
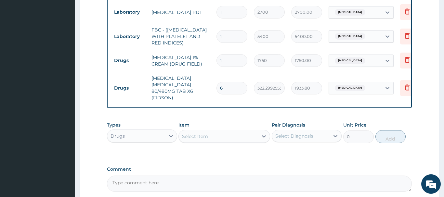
type input "6"
click at [232, 134] on div "Select Item" at bounding box center [224, 136] width 92 height 13
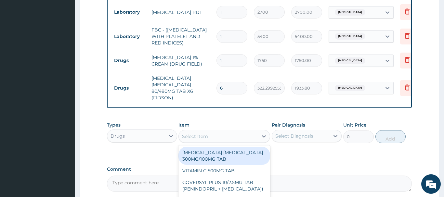
paste input "PARACETAMOL 500MG TAB x 1000"
type input "PARACETAMOL 500MG TAB x 1000"
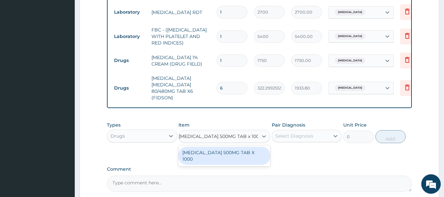
click at [229, 147] on div "PARACETAMOL 500MG TAB X 1000" at bounding box center [224, 156] width 92 height 18
type input "22.39999961853027"
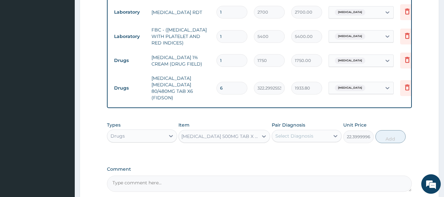
scroll to position [0, 1]
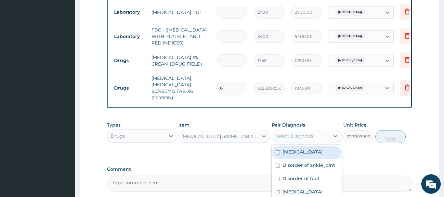
click at [301, 133] on div "Select Diagnosis" at bounding box center [294, 136] width 38 height 7
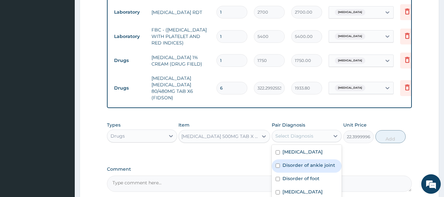
click at [307, 162] on div "Disorder of ankle joint" at bounding box center [307, 166] width 70 height 13
checkbox input "true"
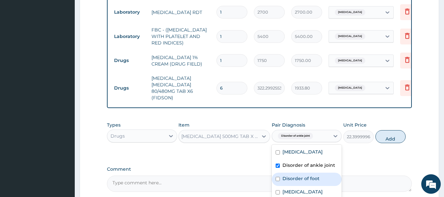
click at [305, 176] on label "Disorder of foot" at bounding box center [300, 179] width 37 height 7
checkbox input "true"
click at [386, 130] on button "Add" at bounding box center [390, 136] width 31 height 13
type input "0"
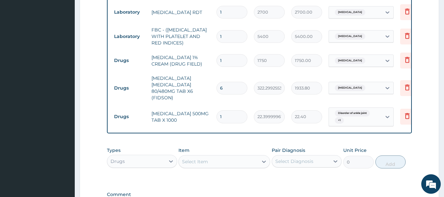
scroll to position [0, 0]
type input "18"
type input "403.20"
type input "18"
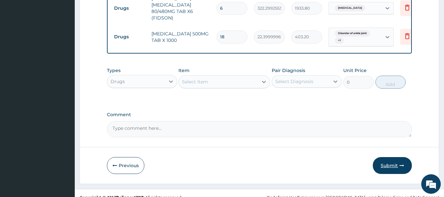
click at [390, 157] on button "Submit" at bounding box center [392, 165] width 39 height 17
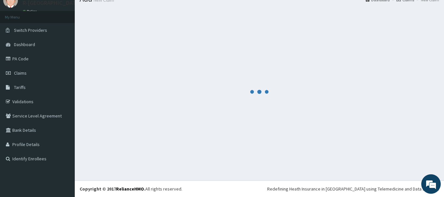
scroll to position [26, 0]
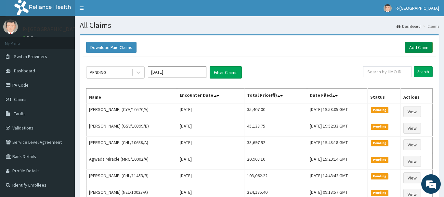
click at [415, 46] on link "Add Claim" at bounding box center [419, 47] width 28 height 11
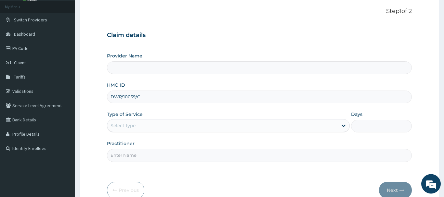
scroll to position [66, 0]
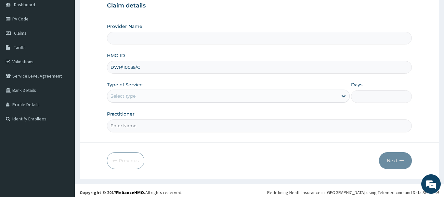
type input "DWP/10039/C"
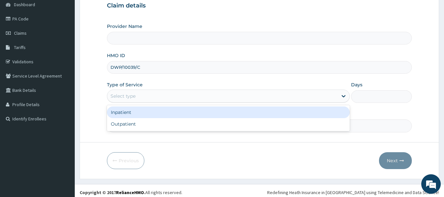
click at [137, 95] on div "Select type" at bounding box center [222, 96] width 231 height 10
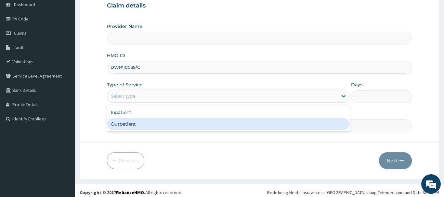
type input "R-Jolad Hospital Nigeria Limited(kupa)"
click at [161, 123] on div "Outpatient" at bounding box center [228, 124] width 243 height 12
type input "1"
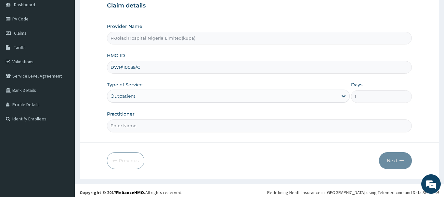
scroll to position [0, 0]
drag, startPoint x: 126, startPoint y: 65, endPoint x: 106, endPoint y: 65, distance: 19.5
click at [107, 65] on input "DWP/10039/C" at bounding box center [259, 67] width 305 height 13
paste input "CPS/10293/B"
type input "CPS/10293/B"
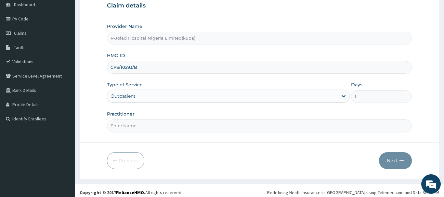
click at [149, 128] on input "Practitioner" at bounding box center [259, 126] width 305 height 13
paste input "[PERSON_NAME]"
type input "[PERSON_NAME]"
click at [395, 160] on button "Next" at bounding box center [395, 160] width 33 height 17
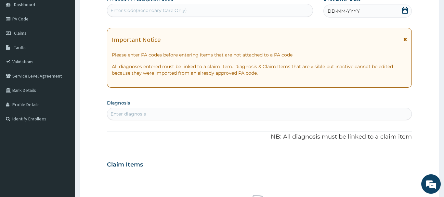
click at [406, 11] on icon at bounding box center [405, 10] width 7 height 7
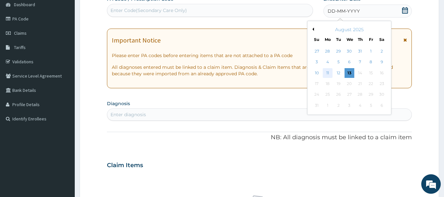
click at [329, 71] on div "11" at bounding box center [328, 73] width 10 height 10
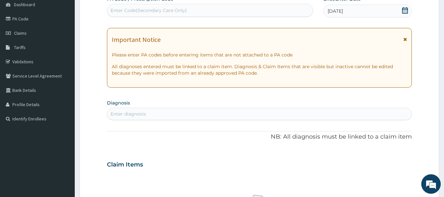
click at [168, 119] on div "Enter diagnosis" at bounding box center [259, 114] width 304 height 10
type input "[MEDICAL_DATA] in pre"
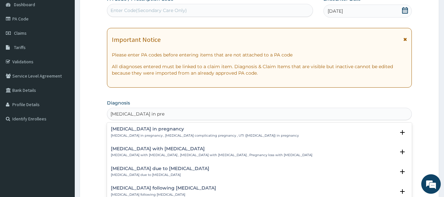
click at [165, 137] on p "[MEDICAL_DATA] in pregnancy , [MEDICAL_DATA] complicating pregnancy , UTI ([MED…" at bounding box center [205, 136] width 188 height 5
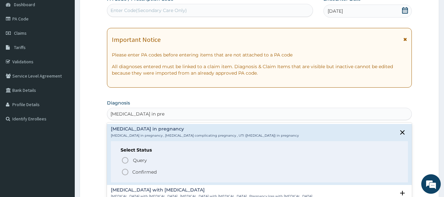
click at [149, 174] on p "Confirmed" at bounding box center [144, 172] width 24 height 7
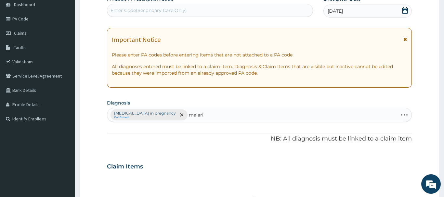
type input "[MEDICAL_DATA]"
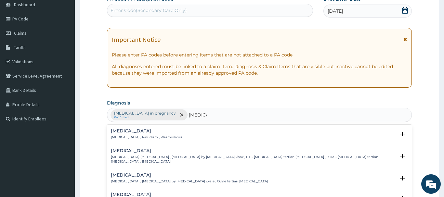
click at [141, 134] on div "[MEDICAL_DATA] [MEDICAL_DATA] , Paludism , Plasmodiosis" at bounding box center [147, 134] width 72 height 11
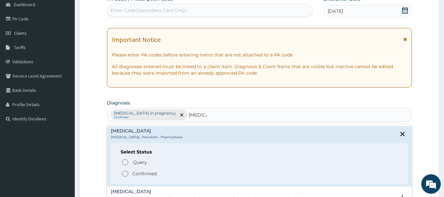
click at [149, 176] on p "Confirmed" at bounding box center [144, 174] width 24 height 7
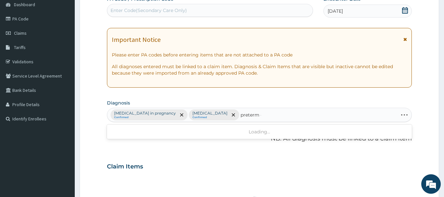
type input "preterm"
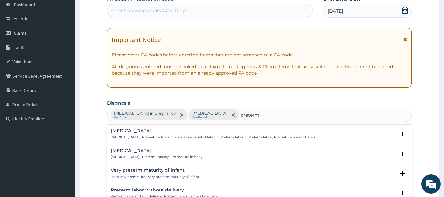
click at [141, 134] on h4 "[MEDICAL_DATA]" at bounding box center [213, 131] width 204 height 5
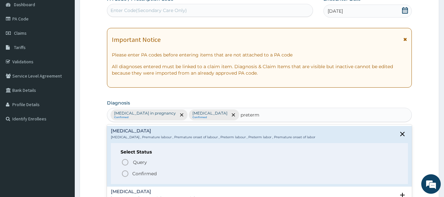
click at [140, 175] on p "Confirmed" at bounding box center [144, 174] width 24 height 7
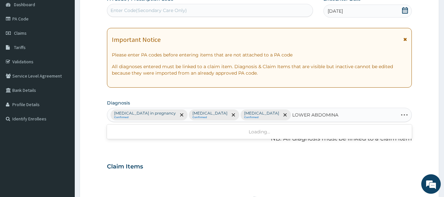
type input "LOWER ABDOMINAL"
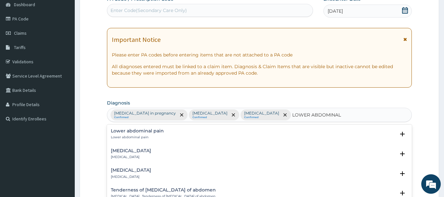
click at [152, 135] on div "Lower abdominal pain Lower abdominal pain" at bounding box center [137, 134] width 53 height 11
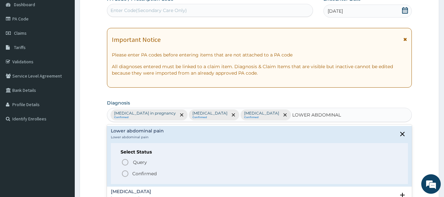
click at [143, 169] on div "Query Query covers suspected (?), Keep in view (kiv), Ruled out (r/o) Confirmed" at bounding box center [260, 168] width 278 height 20
click at [142, 172] on p "Confirmed" at bounding box center [144, 174] width 24 height 7
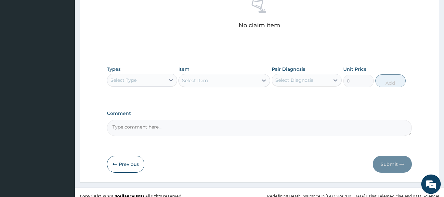
scroll to position [265, 0]
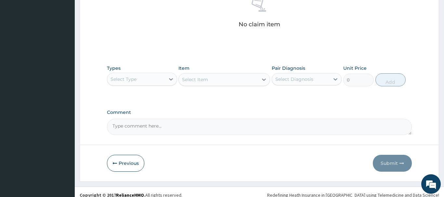
click at [150, 80] on div "Select Type" at bounding box center [136, 79] width 58 height 10
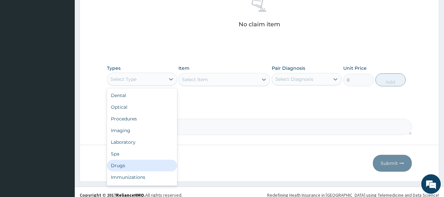
click at [128, 166] on div "Drugs" at bounding box center [142, 166] width 70 height 12
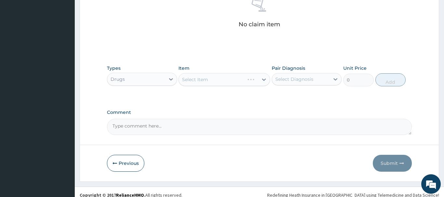
click at [201, 86] on div "Select Item" at bounding box center [224, 79] width 92 height 13
click at [199, 77] on div "Select Item" at bounding box center [224, 79] width 92 height 13
click at [201, 84] on div "Select Item" at bounding box center [218, 79] width 79 height 10
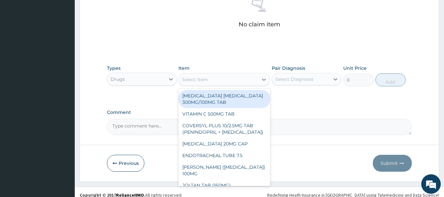
paste input "PARACETAMOL"
type input "PARACETAMOL"
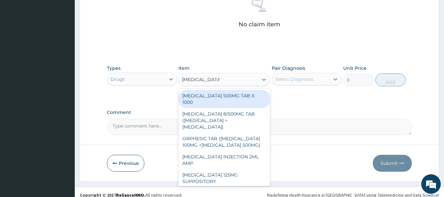
click at [220, 96] on div "PARACETAMOL 500MG TAB X 1000" at bounding box center [224, 99] width 92 height 18
type input "22.39999961853027"
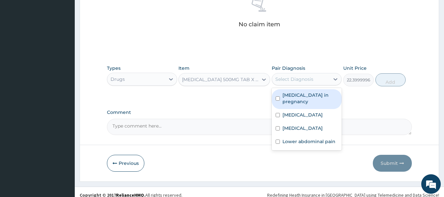
click at [282, 79] on div "Select Diagnosis" at bounding box center [294, 79] width 38 height 7
click at [303, 102] on label "Urinary tract infection in pregnancy" at bounding box center [310, 98] width 56 height 13
checkbox input "true"
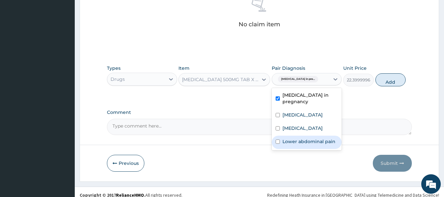
click at [307, 139] on label "Lower abdominal pain" at bounding box center [308, 141] width 53 height 7
checkbox input "true"
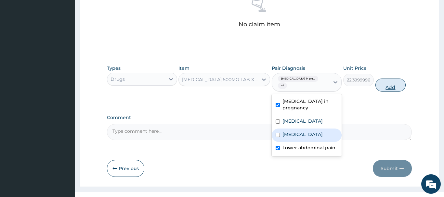
click at [397, 90] on button "Add" at bounding box center [390, 85] width 31 height 13
type input "0"
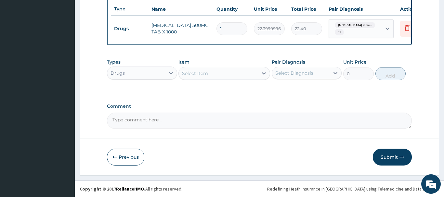
scroll to position [243, 0]
type input "18"
type input "403.20"
type input "18"
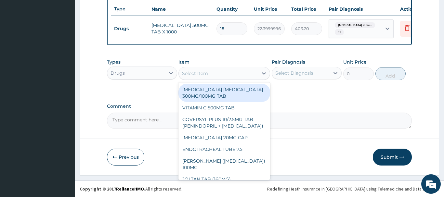
click at [205, 73] on div "Select Item" at bounding box center [195, 73] width 26 height 7
paste input "SALBUTAMOL"
type input "SALBUTAMOL"
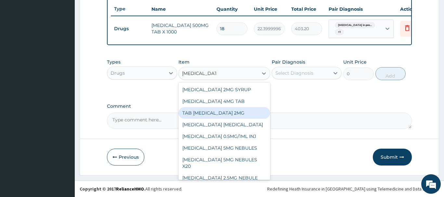
click at [219, 112] on div "TAB [MEDICAL_DATA] 2MG" at bounding box center [224, 113] width 92 height 12
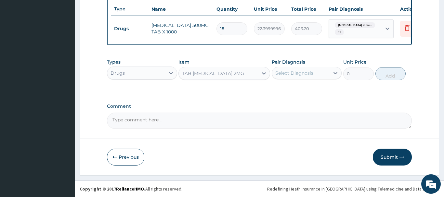
type input "113.75"
click at [300, 73] on div "Select Diagnosis" at bounding box center [294, 73] width 38 height 7
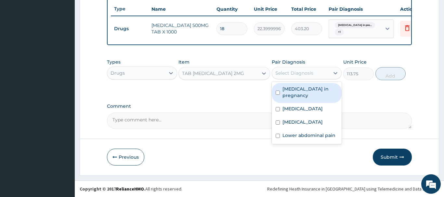
click at [306, 96] on label "Urinary tract infection in pregnancy" at bounding box center [310, 92] width 56 height 13
checkbox input "true"
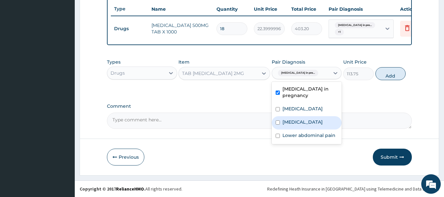
click at [303, 135] on label "Lower abdominal pain" at bounding box center [308, 135] width 53 height 7
checkbox input "true"
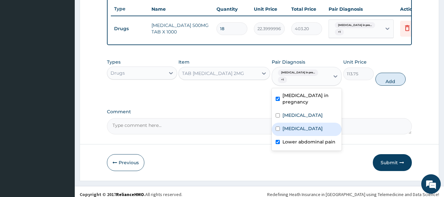
click at [303, 125] on label "Premature labor" at bounding box center [302, 128] width 40 height 7
checkbox input "true"
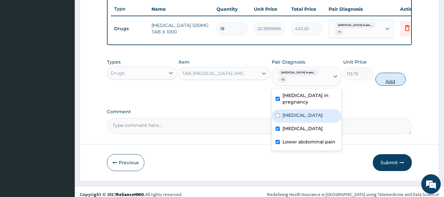
click at [398, 76] on button "Add" at bounding box center [390, 79] width 31 height 13
type input "0"
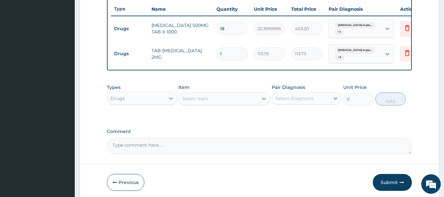
drag, startPoint x: 228, startPoint y: 55, endPoint x: 201, endPoint y: 55, distance: 27.0
click at [216, 55] on input "1" at bounding box center [231, 53] width 31 height 13
type input "2"
type input "227.50"
type input "24"
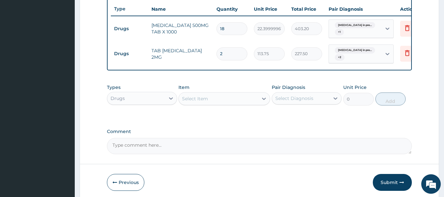
type input "2730.00"
type input "24"
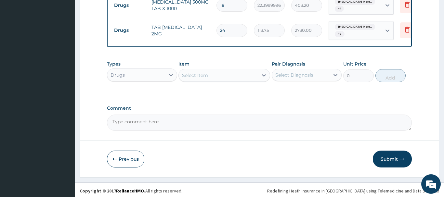
scroll to position [268, 0]
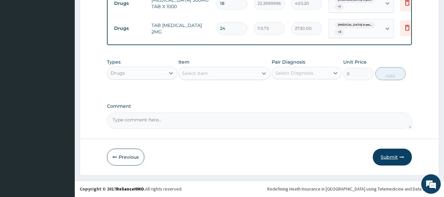
click at [390, 152] on button "Submit" at bounding box center [392, 157] width 39 height 17
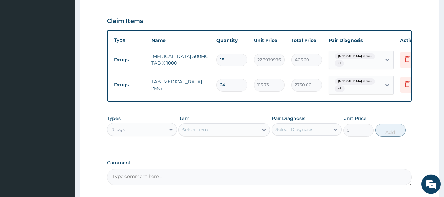
scroll to position [213, 0]
click at [367, 59] on span "Urinary tract infection in pre..." at bounding box center [355, 56] width 40 height 7
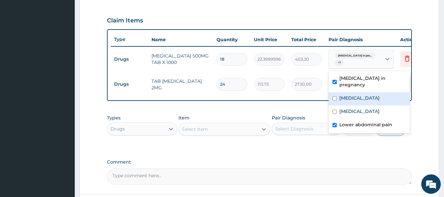
click at [352, 97] on label "[MEDICAL_DATA]" at bounding box center [359, 98] width 40 height 7
checkbox input "true"
click at [276, 105] on div "PA Code / Prescription Code Enter Code(Secondary Care Only) Encounter Date 11-0…" at bounding box center [259, 17] width 305 height 335
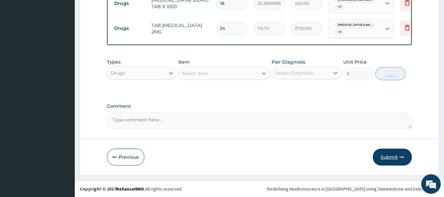
click at [389, 154] on button "Submit" at bounding box center [392, 157] width 39 height 17
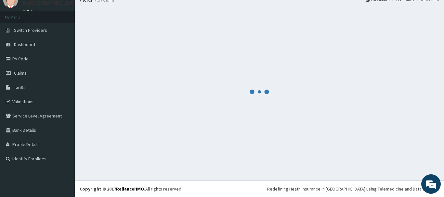
scroll to position [0, 0]
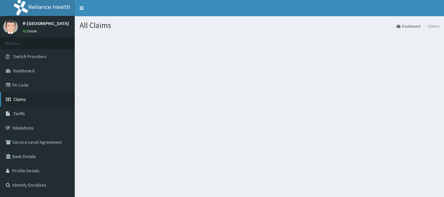
click at [28, 94] on link "Claims" at bounding box center [37, 99] width 75 height 14
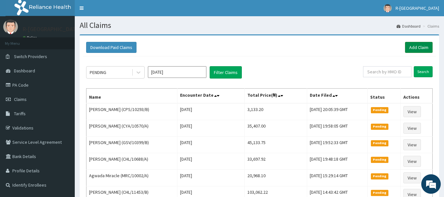
click at [413, 49] on link "Add Claim" at bounding box center [419, 47] width 28 height 11
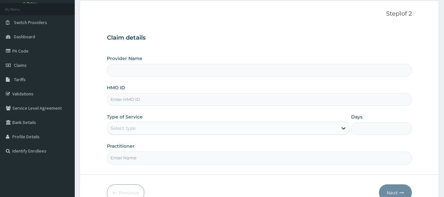
scroll to position [35, 0]
click at [195, 99] on input "HMO ID" at bounding box center [259, 98] width 305 height 13
paste input "AID/10018/A"
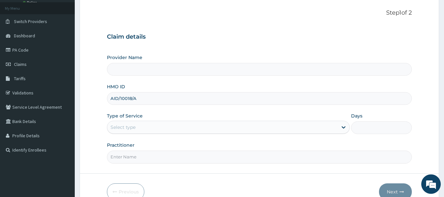
type input "AID/10018/A"
click at [203, 41] on h3 "Claim details" at bounding box center [259, 36] width 305 height 7
type input "R-Jolad Hospital Nigeria Limited(kupa)"
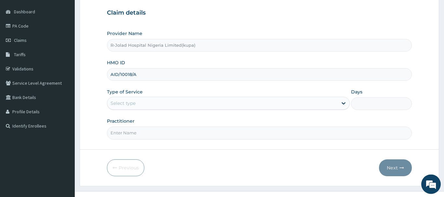
scroll to position [68, 0]
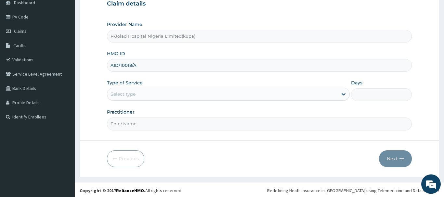
click at [170, 98] on div "Select type" at bounding box center [222, 94] width 231 height 10
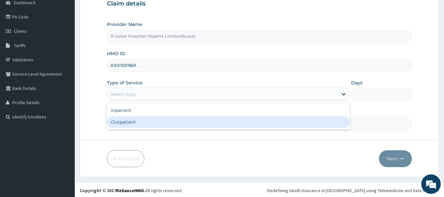
click at [166, 121] on div "Outpatient" at bounding box center [228, 122] width 243 height 12
type input "1"
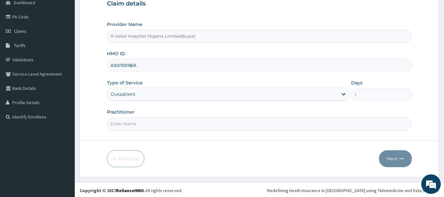
click at [159, 128] on input "Practitioner" at bounding box center [259, 124] width 305 height 13
paste input "Amarachi Onwuegbuchulam"
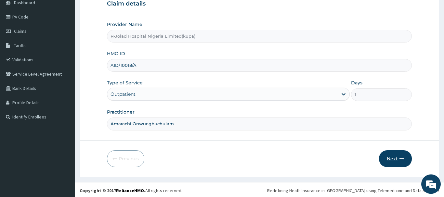
type input "Amarachi Onwuegbuchulam"
click at [401, 155] on button "Next" at bounding box center [395, 158] width 33 height 17
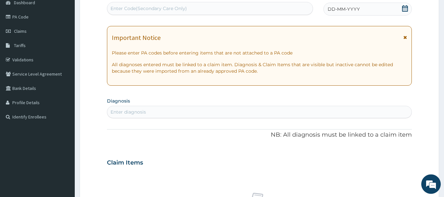
scroll to position [2, 0]
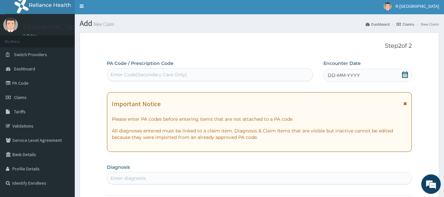
click at [403, 74] on icon at bounding box center [405, 75] width 7 height 7
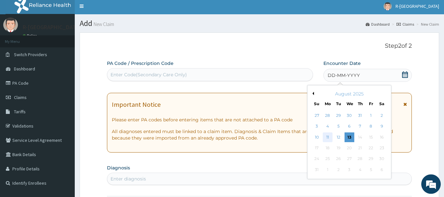
click at [329, 136] on div "11" at bounding box center [328, 138] width 10 height 10
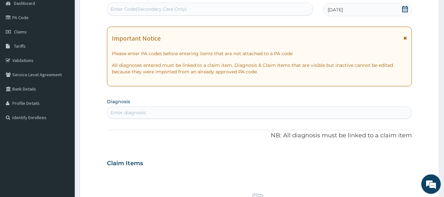
scroll to position [101, 0]
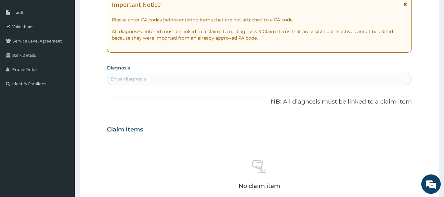
click at [172, 73] on div "Enter diagnosis" at bounding box center [259, 79] width 305 height 12
type input "Malaise"
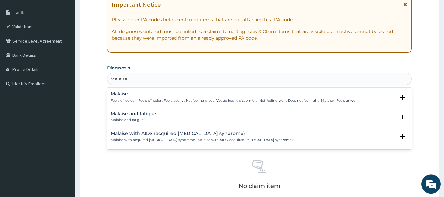
click at [138, 113] on h4 "Malaise and fatigue" at bounding box center [134, 113] width 46 height 5
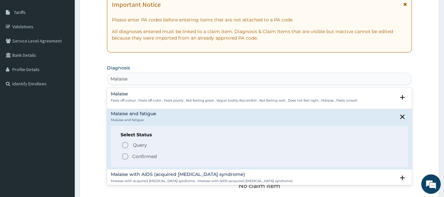
click at [136, 154] on p "Confirmed" at bounding box center [144, 156] width 24 height 7
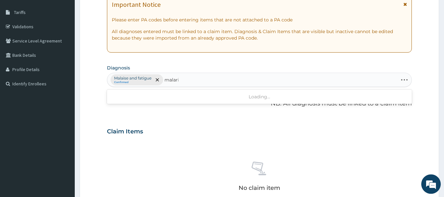
type input "[MEDICAL_DATA]"
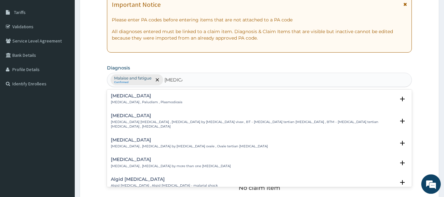
click at [131, 96] on h4 "[MEDICAL_DATA]" at bounding box center [147, 96] width 72 height 5
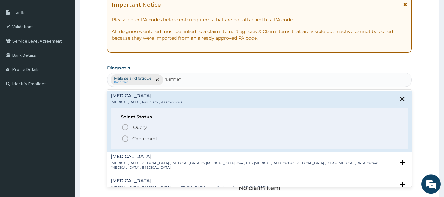
click at [134, 136] on p "Confirmed" at bounding box center [144, 139] width 24 height 7
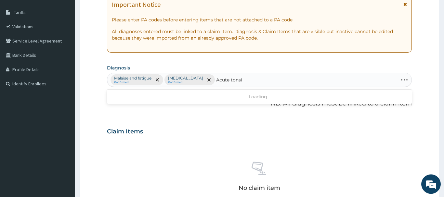
type input "Acute [MEDICAL_DATA]"
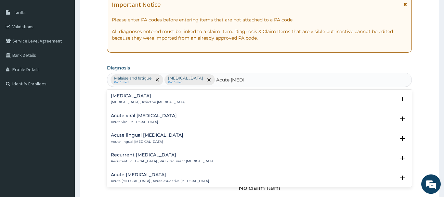
click at [115, 96] on h4 "[MEDICAL_DATA]" at bounding box center [148, 96] width 75 height 5
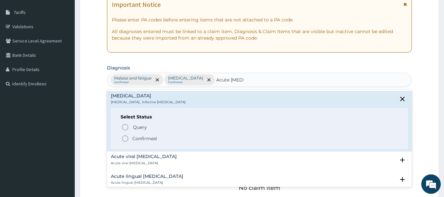
click at [147, 137] on p "Confirmed" at bounding box center [144, 139] width 24 height 7
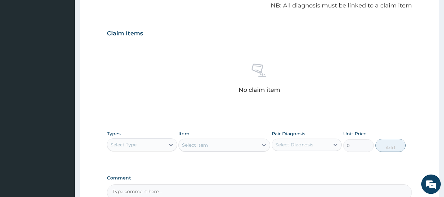
scroll to position [201, 0]
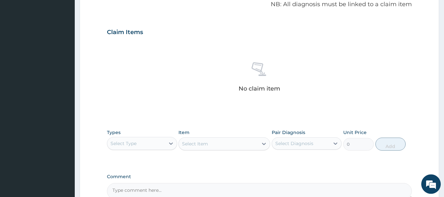
click at [155, 140] on div "Select Type" at bounding box center [136, 143] width 58 height 10
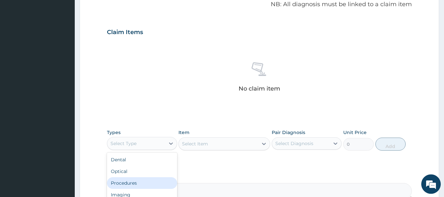
click at [163, 179] on div "Procedures" at bounding box center [142, 183] width 70 height 12
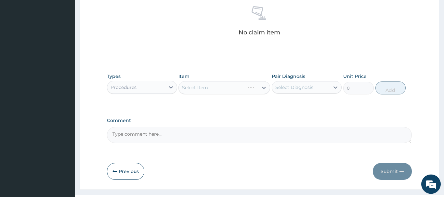
scroll to position [267, 0]
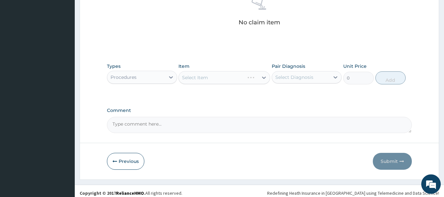
click at [203, 83] on div "Select Item" at bounding box center [224, 77] width 92 height 13
click at [209, 78] on div "Select Item" at bounding box center [224, 77] width 92 height 13
click at [242, 78] on div "Select Item" at bounding box center [218, 77] width 79 height 10
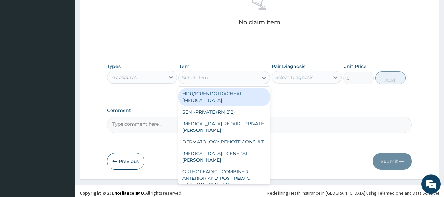
paste input "GENERAL CONSULTATION"
type input "GENERAL CONSULTATION"
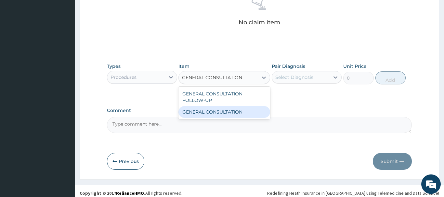
click at [230, 108] on div "GENERAL CONSULTATION" at bounding box center [224, 112] width 92 height 12
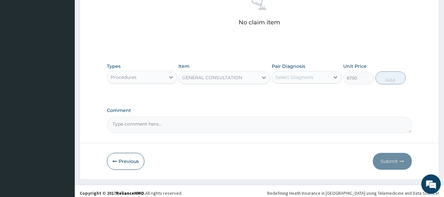
type input "6750"
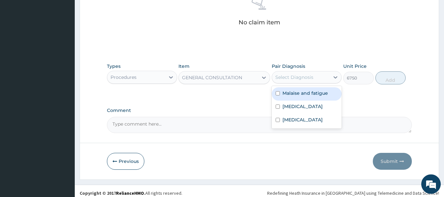
click at [298, 77] on div "Select Diagnosis" at bounding box center [294, 77] width 38 height 7
click at [300, 91] on label "Malaise and fatigue" at bounding box center [305, 93] width 46 height 7
checkbox input "true"
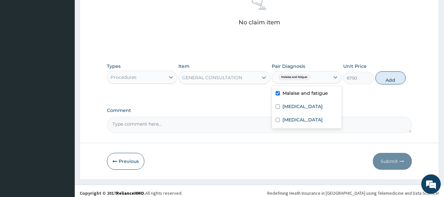
click at [298, 105] on label "Malaria" at bounding box center [302, 106] width 40 height 7
checkbox input "true"
click at [297, 121] on label "Acute tonsillitis" at bounding box center [302, 120] width 40 height 7
checkbox input "true"
click at [379, 74] on button "Add" at bounding box center [390, 78] width 31 height 13
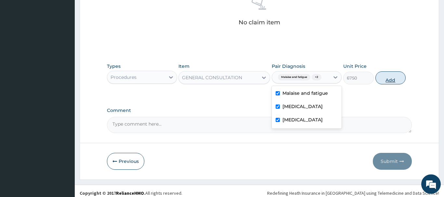
type input "0"
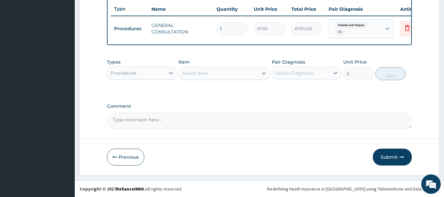
scroll to position [243, 0]
click at [147, 72] on div "Procedures" at bounding box center [136, 73] width 58 height 10
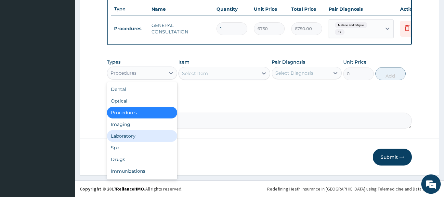
click at [149, 141] on div "Laboratory" at bounding box center [142, 136] width 70 height 12
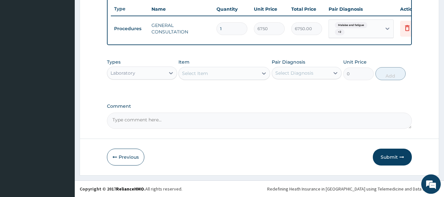
click at [215, 72] on div "Select Item" at bounding box center [218, 73] width 79 height 10
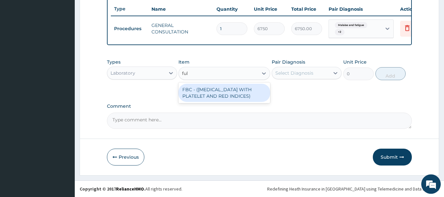
type input "full"
click at [228, 88] on div "FBC - (FULL BLOOD COUNT WITH PLATELET AND RED INDICES)" at bounding box center [224, 93] width 92 height 18
type input "5400"
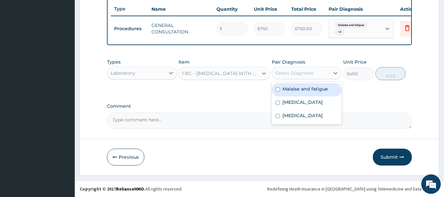
click at [321, 77] on div "Select Diagnosis" at bounding box center [301, 73] width 58 height 10
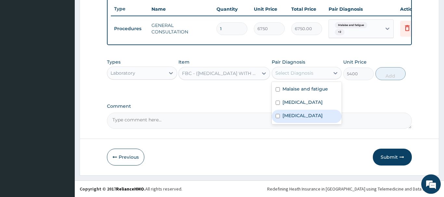
click at [303, 119] on label "Acute tonsillitis" at bounding box center [302, 115] width 40 height 7
checkbox input "true"
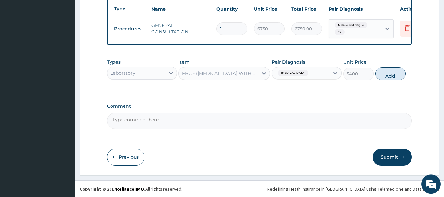
click at [392, 71] on button "Add" at bounding box center [390, 73] width 31 height 13
type input "0"
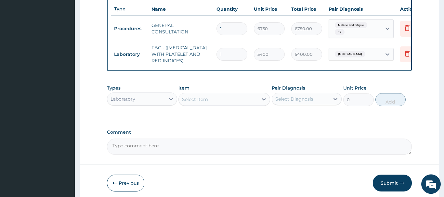
click at [215, 94] on div "Select Item" at bounding box center [224, 99] width 92 height 13
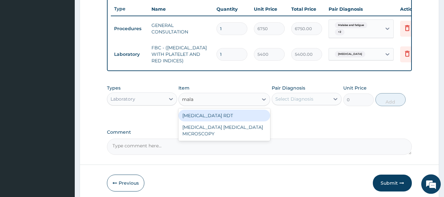
type input "malar"
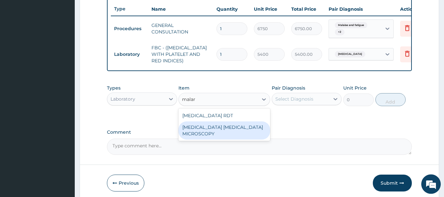
click at [228, 122] on div "MALARIA PARASITE MICROSCOPY" at bounding box center [224, 131] width 92 height 18
type input "2700"
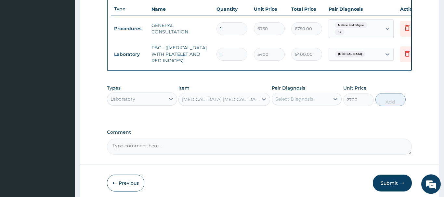
click at [304, 99] on div "Select Diagnosis" at bounding box center [294, 99] width 38 height 7
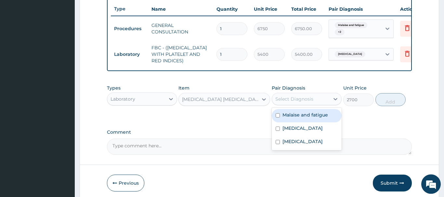
click at [302, 122] on div "Malaise and fatigue" at bounding box center [307, 115] width 70 height 13
checkbox input "true"
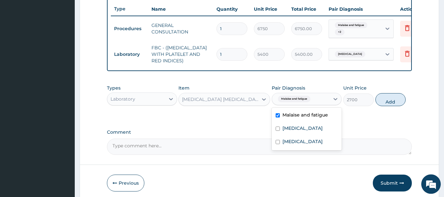
click at [306, 102] on span "Malaise and fatigue" at bounding box center [294, 99] width 33 height 7
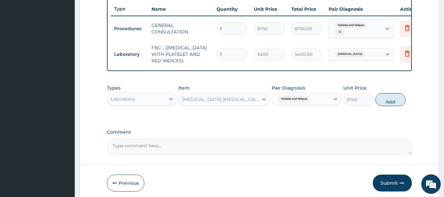
click at [315, 91] on div "Pair Diagnosis option Malaise and fatigue, selected. Select is focused ,type to…" at bounding box center [307, 95] width 70 height 21
click at [317, 102] on div "Malaise and fatigue" at bounding box center [301, 99] width 58 height 11
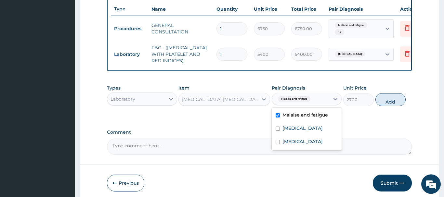
click at [299, 135] on div "Malaria" at bounding box center [307, 129] width 70 height 13
checkbox input "true"
click at [311, 115] on label "Malaise and fatigue" at bounding box center [305, 115] width 46 height 7
checkbox input "false"
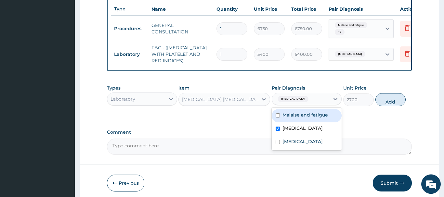
click at [391, 95] on button "Add" at bounding box center [390, 99] width 31 height 13
type input "0"
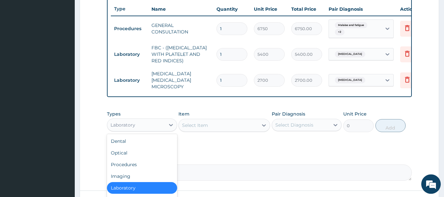
click at [148, 120] on div "Laboratory" at bounding box center [136, 125] width 58 height 10
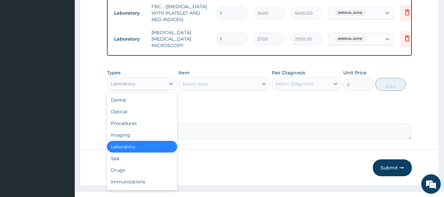
scroll to position [292, 0]
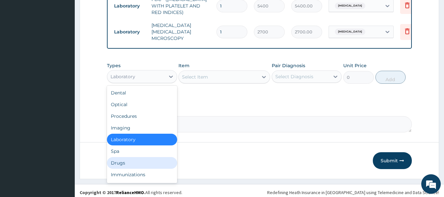
click at [134, 163] on div "Drugs" at bounding box center [142, 163] width 70 height 12
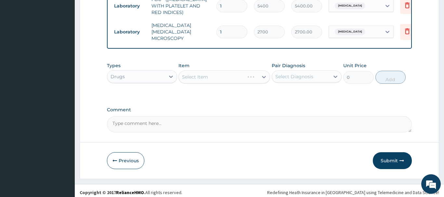
click at [226, 77] on div "Select Item" at bounding box center [224, 77] width 92 height 13
click at [218, 71] on div "Select Item" at bounding box center [224, 77] width 92 height 13
click at [219, 73] on div "Select Item" at bounding box center [224, 77] width 92 height 13
click at [215, 74] on div "Select Item" at bounding box center [218, 77] width 79 height 10
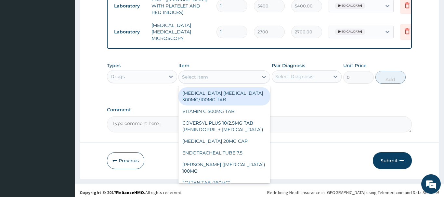
paste input "ARTEMETHER LUMEFANTRINE 20/120MG DISPERSIBLE TAB"
type input "ARTEMETHER LUMEFANTRINE 20/120MG DISPERSIBLE TAB"
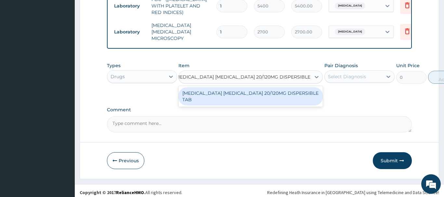
click at [218, 87] on div "ARTEMETHER LUMEFANTRINE 20/120MG DISPERSIBLE TAB" at bounding box center [250, 96] width 144 height 18
type input "73.9375"
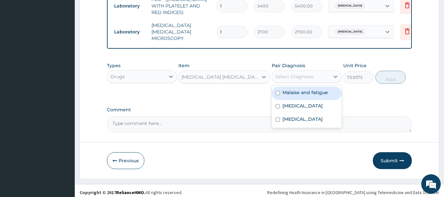
click at [311, 78] on div "Select Diagnosis" at bounding box center [301, 77] width 58 height 10
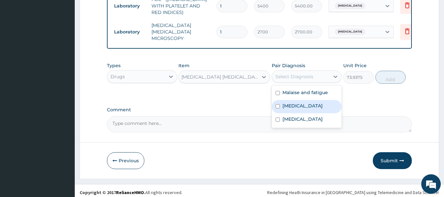
click at [302, 100] on div "Malaria" at bounding box center [307, 106] width 70 height 13
checkbox input "true"
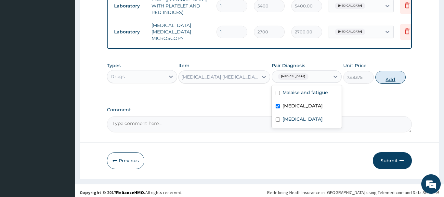
click at [393, 76] on button "Add" at bounding box center [390, 77] width 31 height 13
type input "0"
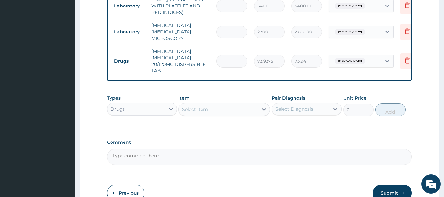
scroll to position [0, 0]
drag, startPoint x: 240, startPoint y: 60, endPoint x: 212, endPoint y: 60, distance: 27.3
click at [216, 60] on input "1" at bounding box center [231, 61] width 31 height 13
type input "6"
type input "443.63"
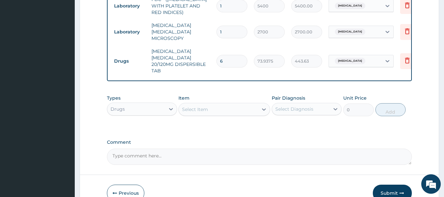
type input "6"
click at [227, 109] on div "Select Item" at bounding box center [218, 109] width 79 height 10
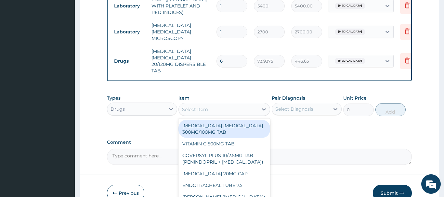
type input "v"
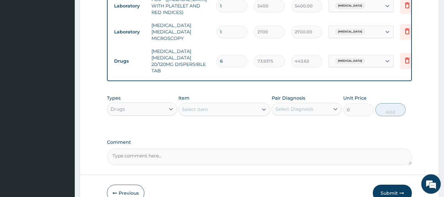
click at [218, 106] on div "Select Item" at bounding box center [218, 109] width 79 height 10
paste input "PARACETAMOL 125MG/5ML SYRUP (M&B)"
type input "PARACETAMOL 125MG/5ML SYRUP (M&B)"
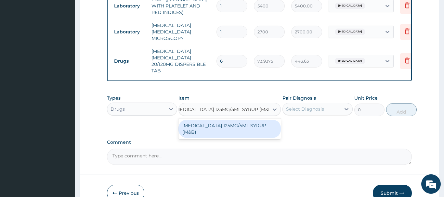
click at [264, 120] on div "PARACETAMOL 125MG/5ML SYRUP (M&B)" at bounding box center [229, 129] width 102 height 18
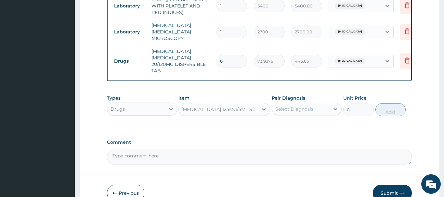
type input "1001"
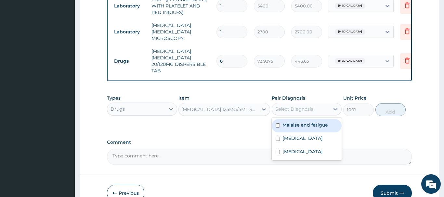
click at [302, 108] on div "Select Diagnosis" at bounding box center [294, 109] width 38 height 7
click at [313, 124] on label "Malaise and fatigue" at bounding box center [305, 125] width 46 height 7
checkbox input "true"
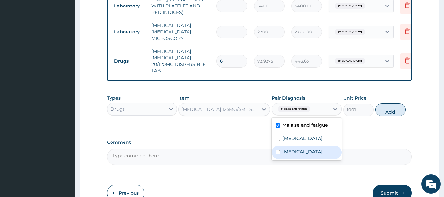
click at [311, 146] on div "Acute tonsillitis" at bounding box center [307, 152] width 70 height 13
checkbox input "true"
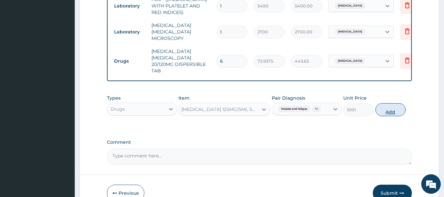
click at [382, 107] on button "Add" at bounding box center [390, 109] width 31 height 13
type input "0"
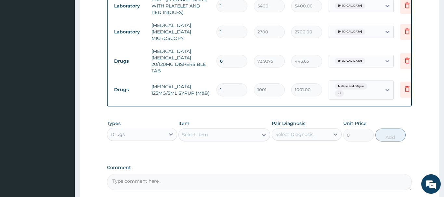
scroll to position [0, 0]
click at [216, 128] on div "Select Item" at bounding box center [224, 134] width 92 height 13
click at [219, 130] on div "Select Item" at bounding box center [218, 135] width 79 height 10
click at [219, 131] on div "Select Item" at bounding box center [218, 135] width 79 height 10
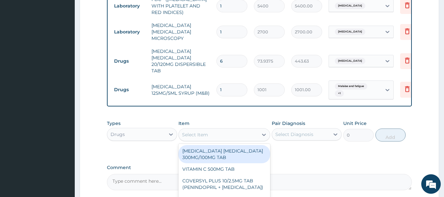
paste input "AMOXICILLIN 125MG/5ML SUSP"
type input "AMOXICILLIN 125MG/5ML SUSP"
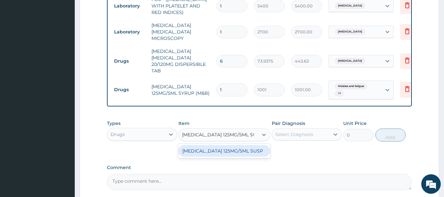
click at [230, 147] on div "AMOXICILLIN 125MG/5ML SUSP" at bounding box center [224, 151] width 92 height 12
type input "1706.25"
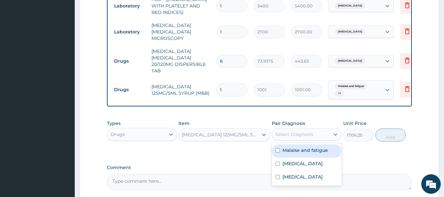
click at [293, 131] on div "Select Diagnosis" at bounding box center [294, 134] width 38 height 7
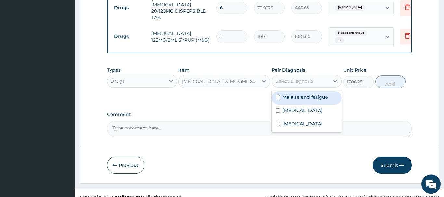
scroll to position [349, 0]
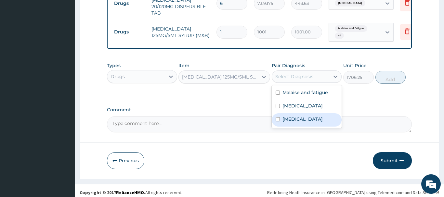
click at [306, 118] on label "Acute tonsillitis" at bounding box center [302, 119] width 40 height 7
checkbox input "true"
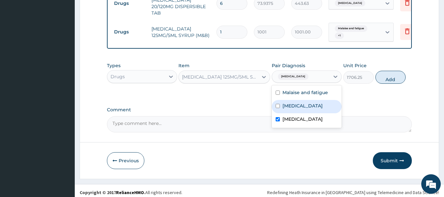
click at [320, 87] on div "Malaise and fatigue" at bounding box center [307, 93] width 70 height 13
checkbox input "true"
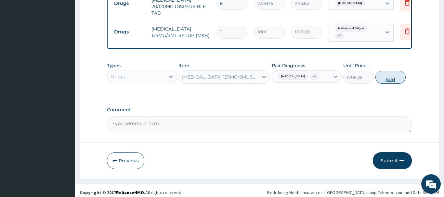
click at [382, 72] on button "Add" at bounding box center [390, 77] width 31 height 13
type input "0"
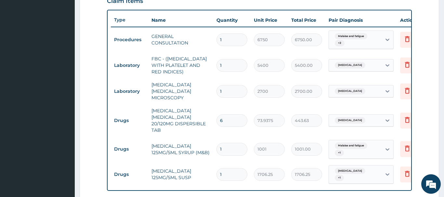
scroll to position [372, 0]
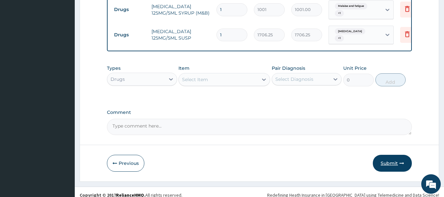
click at [396, 155] on button "Submit" at bounding box center [392, 163] width 39 height 17
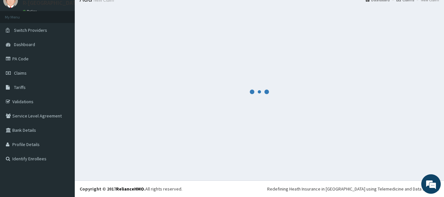
scroll to position [26, 0]
